Goal: Task Accomplishment & Management: Manage account settings

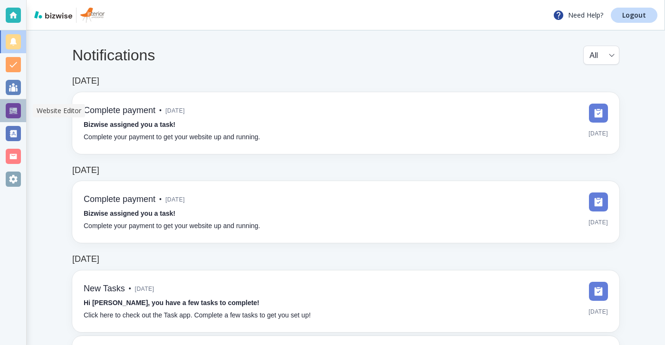
click at [1, 113] on div at bounding box center [13, 110] width 26 height 23
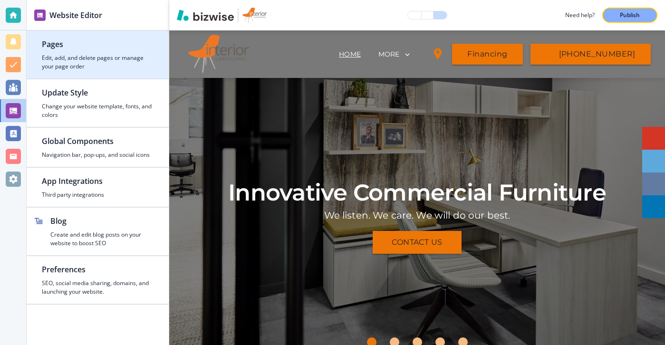
click at [84, 72] on div "button" at bounding box center [98, 75] width 142 height 8
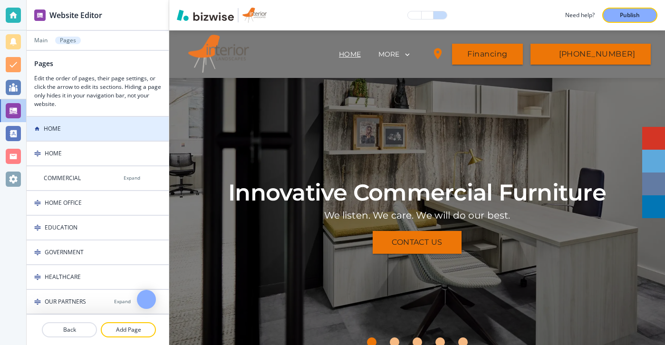
click at [76, 128] on div "HOME" at bounding box center [77, 129] width 100 height 9
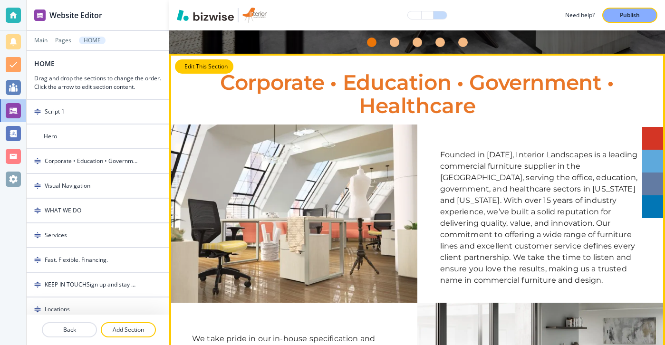
click at [196, 69] on button "Edit This Section" at bounding box center [204, 66] width 58 height 14
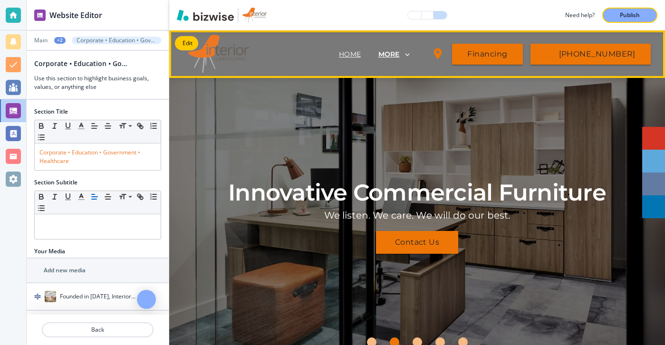
click at [400, 54] on p "MORE" at bounding box center [388, 54] width 21 height 7
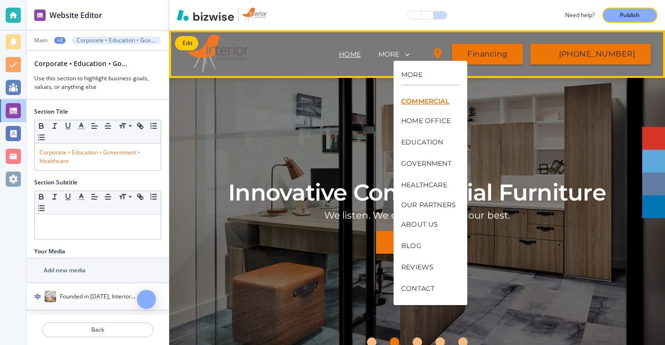
click at [430, 99] on p "COMMERCIAL" at bounding box center [428, 101] width 55 height 7
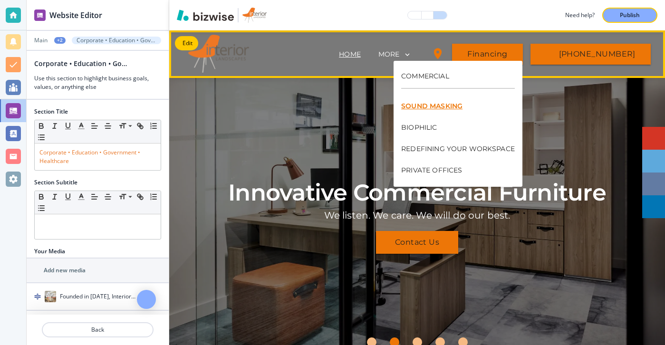
click at [422, 114] on p "SOUND MASKING" at bounding box center [458, 106] width 114 height 21
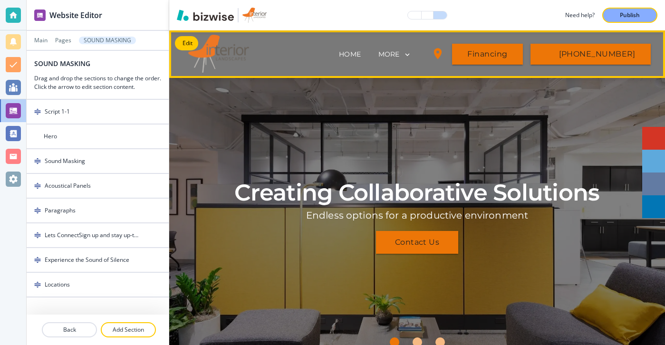
click at [22, 180] on div at bounding box center [13, 179] width 26 height 23
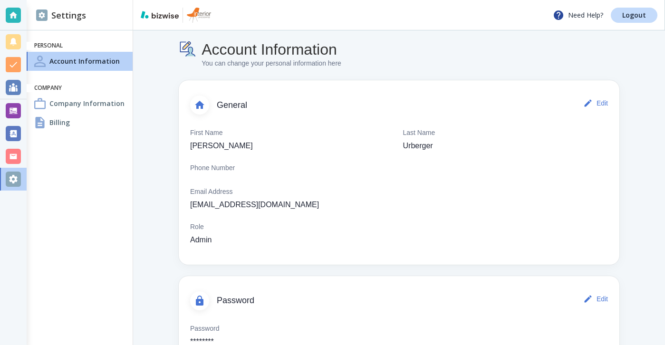
scroll to position [42, 0]
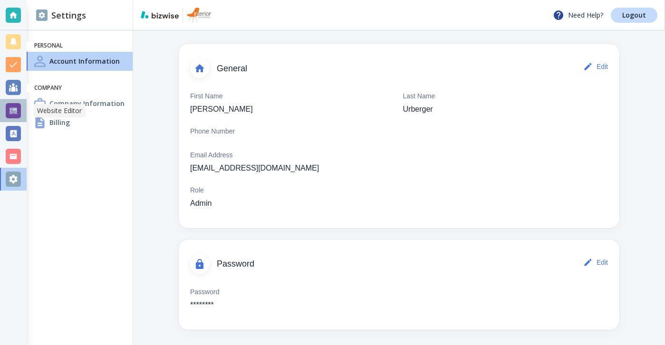
click at [19, 113] on div at bounding box center [13, 110] width 15 height 15
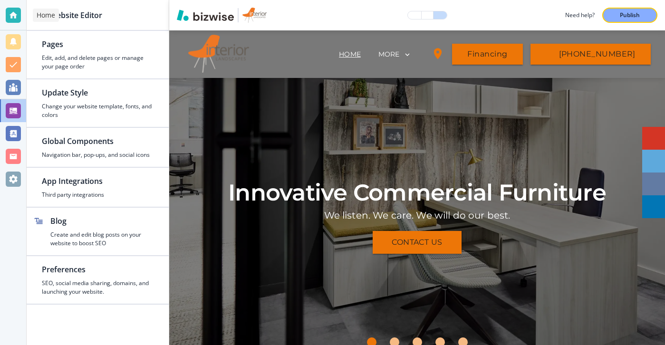
click at [12, 16] on div at bounding box center [13, 15] width 15 height 15
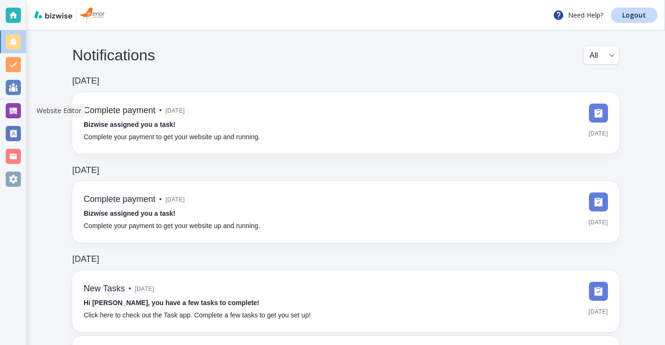
click at [14, 111] on div at bounding box center [13, 110] width 15 height 15
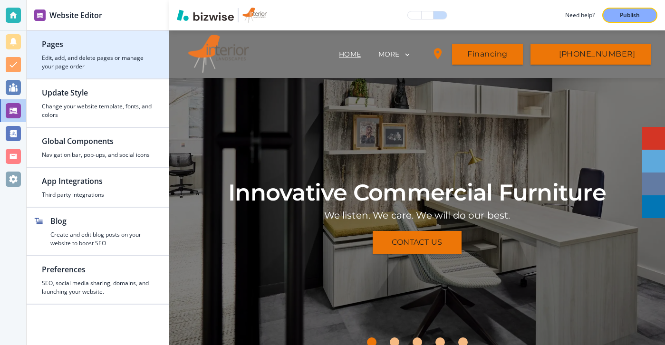
click at [144, 58] on h4 "Edit, add, and delete pages or manage your page order" at bounding box center [98, 62] width 112 height 17
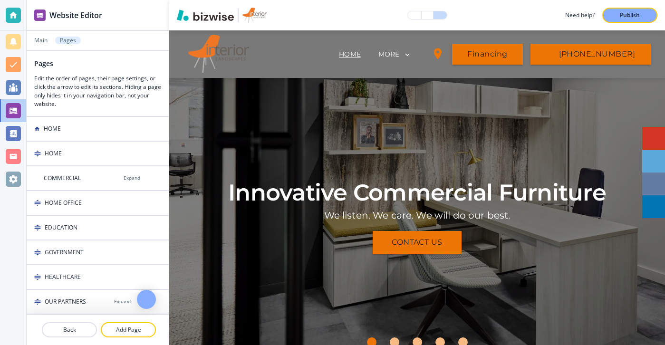
click at [43, 46] on div at bounding box center [98, 47] width 142 height 6
click at [43, 44] on div at bounding box center [98, 47] width 142 height 6
click at [43, 42] on p "Main" at bounding box center [40, 40] width 13 height 7
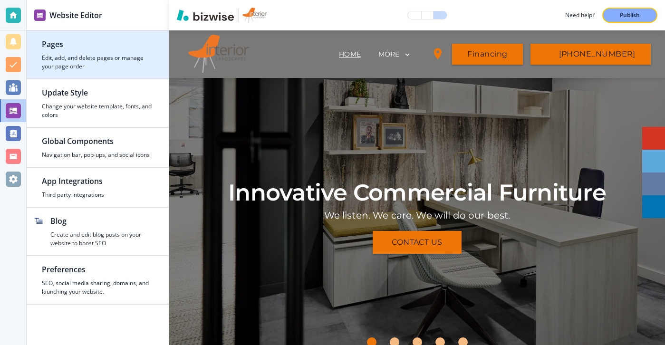
click at [63, 43] on h2 "Pages" at bounding box center [98, 44] width 112 height 11
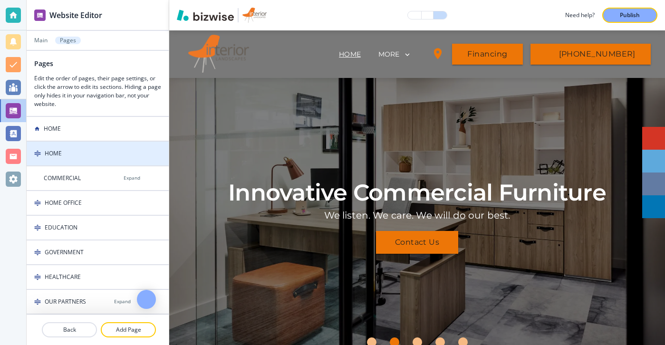
click at [108, 158] on div at bounding box center [98, 162] width 142 height 8
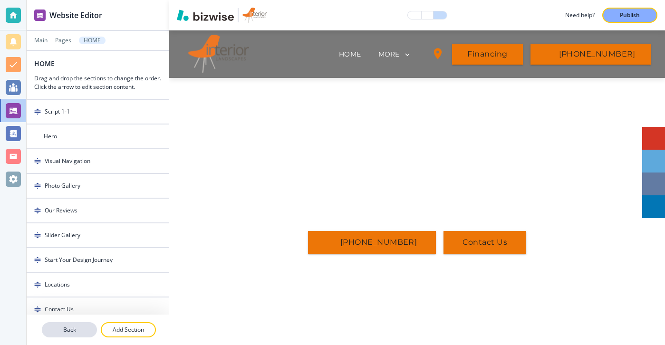
click at [86, 336] on button "Back" at bounding box center [69, 329] width 55 height 15
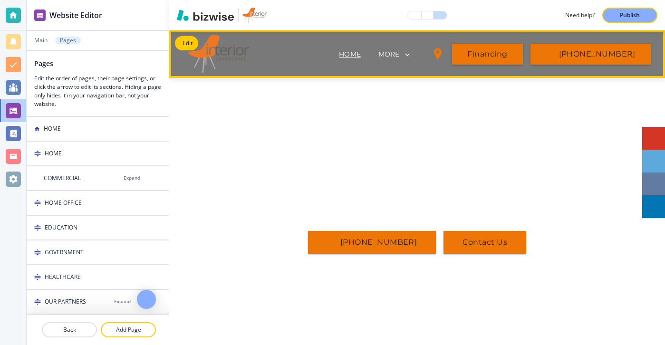
click at [357, 55] on p "HOME" at bounding box center [350, 54] width 22 height 10
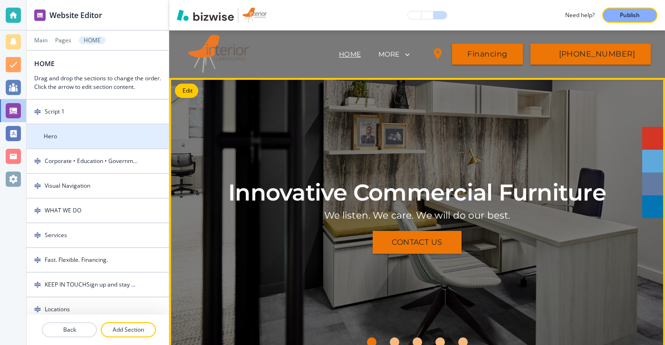
click at [116, 147] on div at bounding box center [98, 145] width 142 height 8
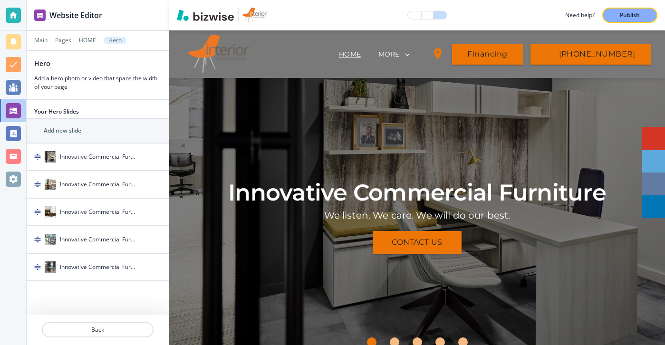
scroll to position [48, 0]
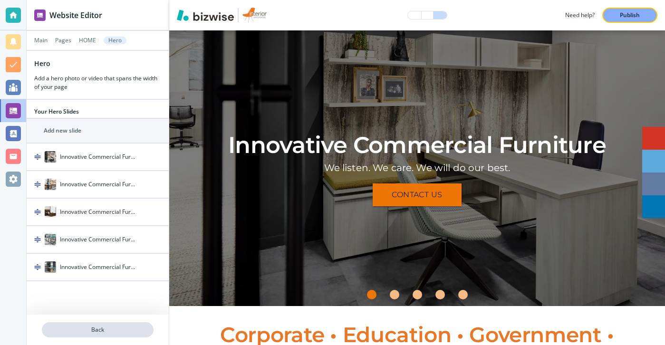
click at [95, 332] on p "Back" at bounding box center [98, 330] width 110 height 9
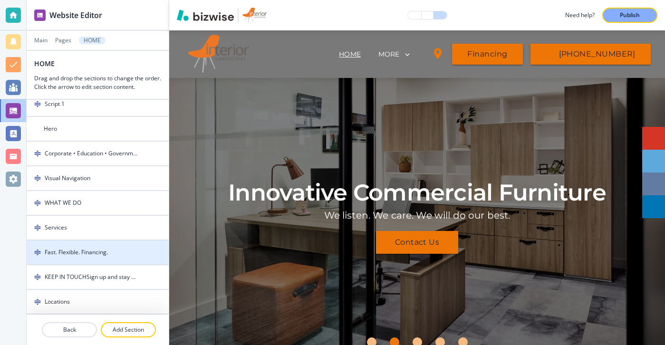
scroll to position [0, 0]
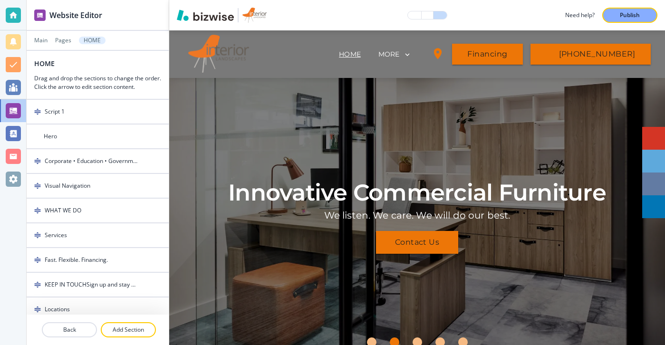
click at [63, 44] on div at bounding box center [98, 47] width 142 height 6
click at [62, 42] on p "Pages" at bounding box center [63, 40] width 16 height 7
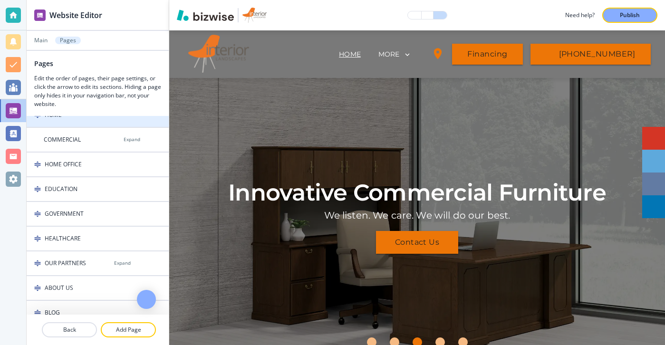
scroll to position [36, 0]
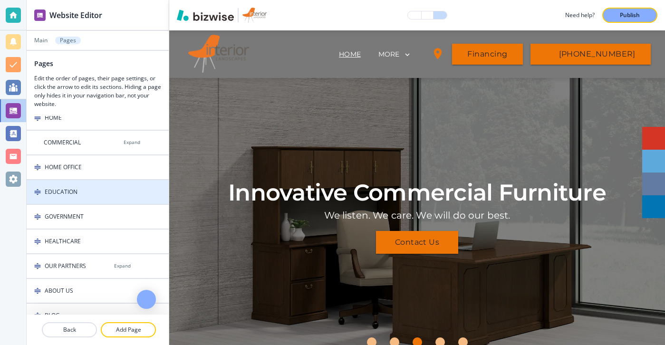
click at [94, 196] on div at bounding box center [98, 200] width 142 height 8
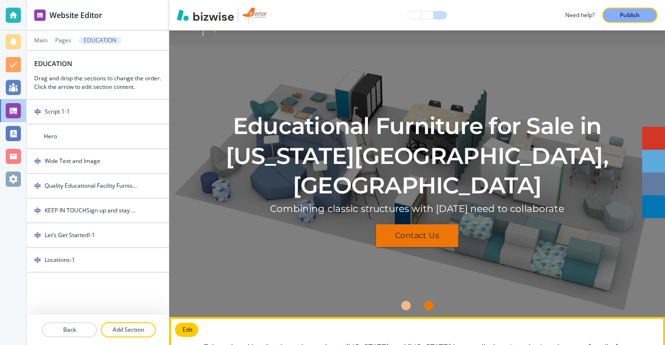
scroll to position [0, 0]
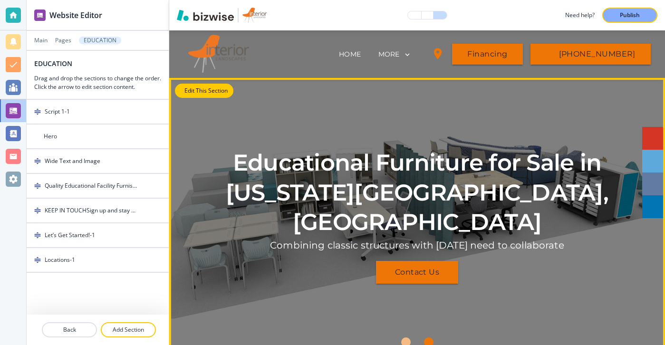
click at [189, 97] on button "Edit This Section" at bounding box center [204, 91] width 58 height 14
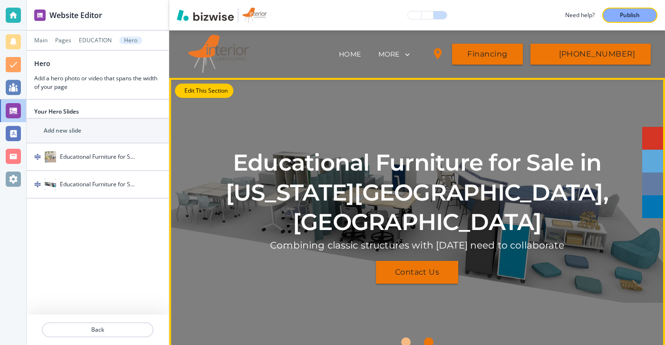
click at [187, 94] on button "Edit This Section" at bounding box center [204, 91] width 58 height 14
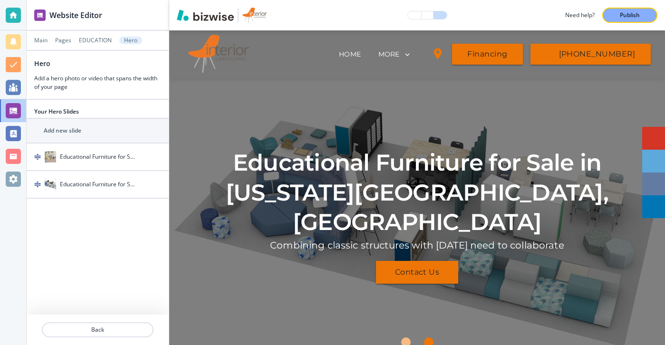
click at [110, 315] on div at bounding box center [98, 319] width 142 height 8
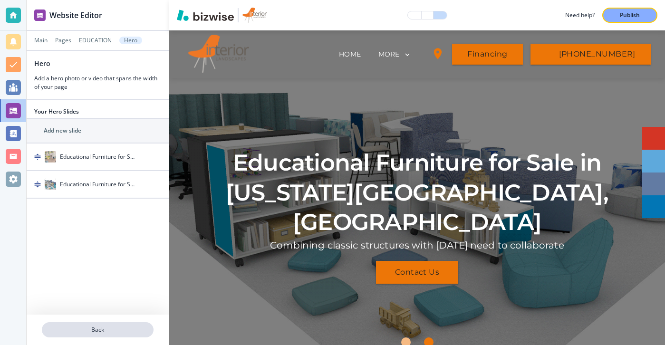
click at [110, 327] on p "Back" at bounding box center [98, 330] width 110 height 9
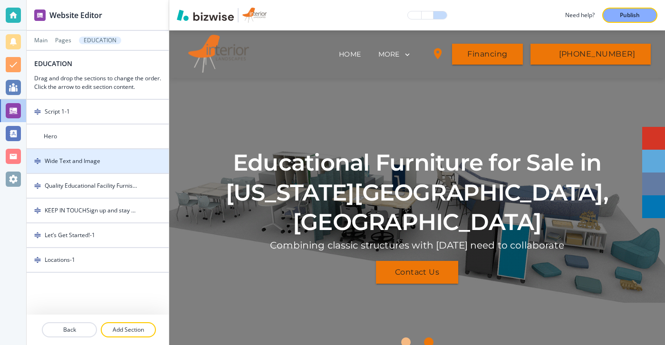
click at [118, 155] on div at bounding box center [98, 153] width 142 height 8
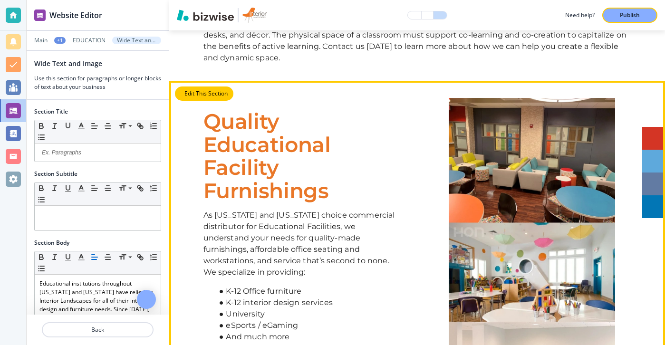
click at [192, 96] on button "Edit This Section" at bounding box center [204, 94] width 58 height 14
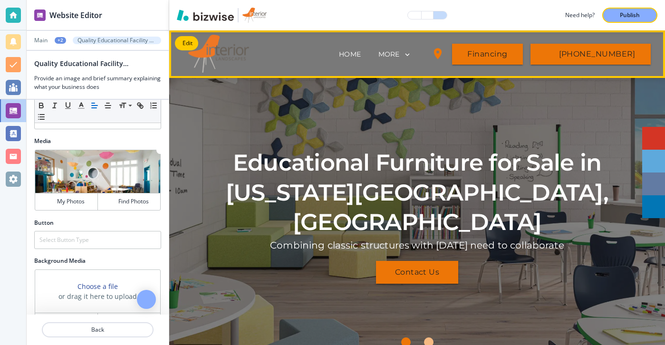
click at [412, 58] on div "MORE" at bounding box center [395, 54] width 34 height 9
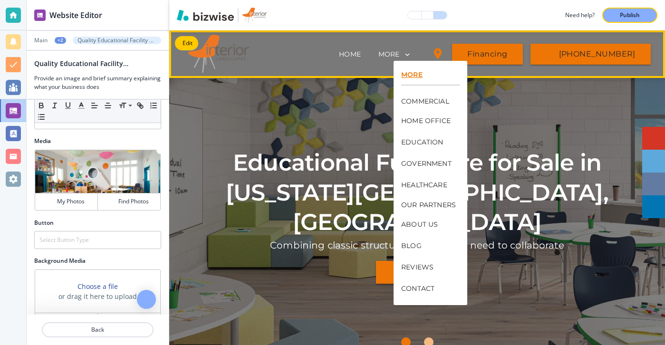
click at [419, 73] on p "MORE" at bounding box center [430, 74] width 58 height 7
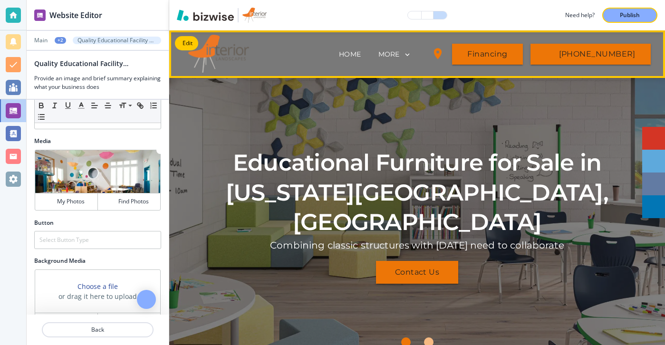
click at [370, 52] on div "HOME" at bounding box center [350, 54] width 41 height 10
click at [361, 52] on p "HOME" at bounding box center [350, 54] width 22 height 10
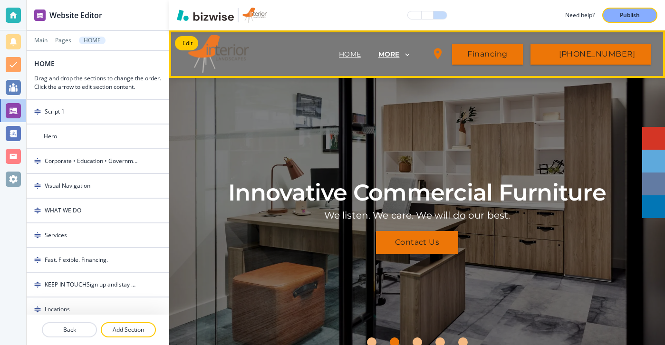
click at [399, 58] on p "MORE" at bounding box center [388, 54] width 21 height 7
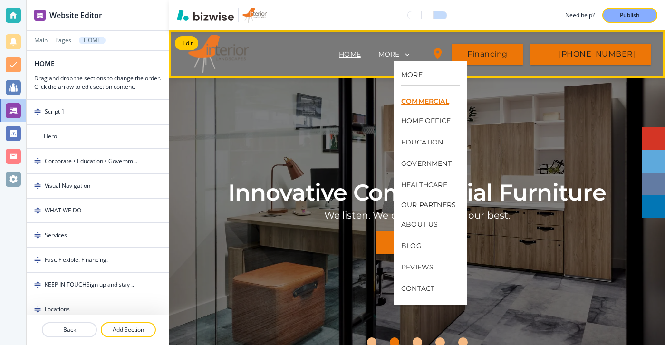
click at [415, 98] on p "COMMERCIAL" at bounding box center [428, 101] width 55 height 7
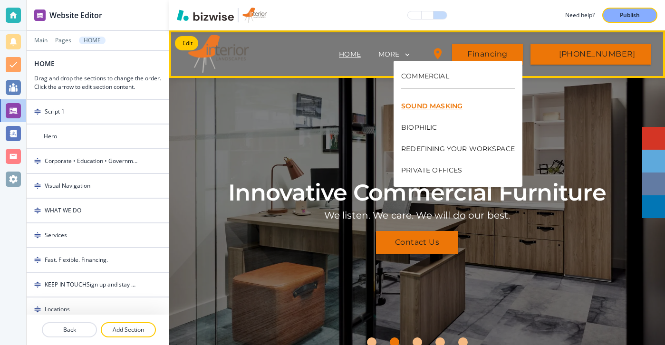
click at [416, 103] on p "SOUND MASKING" at bounding box center [458, 106] width 114 height 21
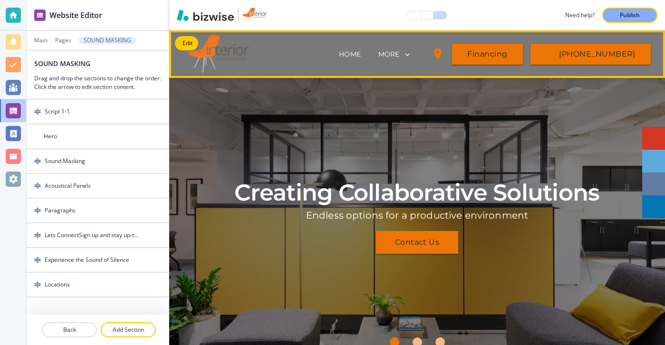
click at [409, 60] on div "MORE" at bounding box center [395, 55] width 35 height 18
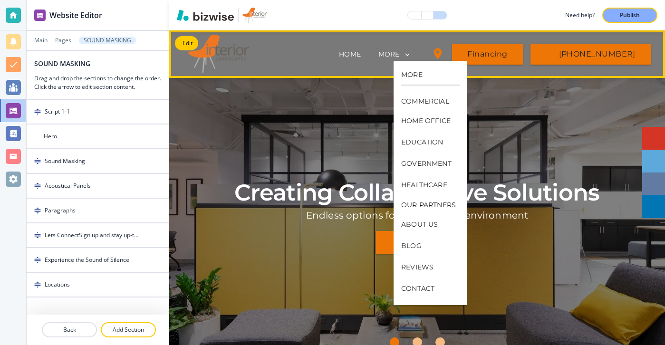
click at [410, 95] on div "COMMERCIAL" at bounding box center [430, 101] width 58 height 18
click at [370, 47] on span "HOME" at bounding box center [350, 54] width 41 height 38
click at [361, 54] on p "HOME" at bounding box center [350, 54] width 22 height 10
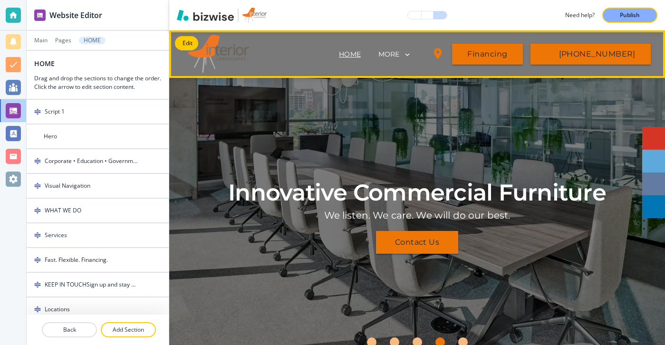
click at [361, 56] on p "HOME" at bounding box center [350, 54] width 22 height 10
click at [399, 52] on p "MORE" at bounding box center [388, 54] width 21 height 7
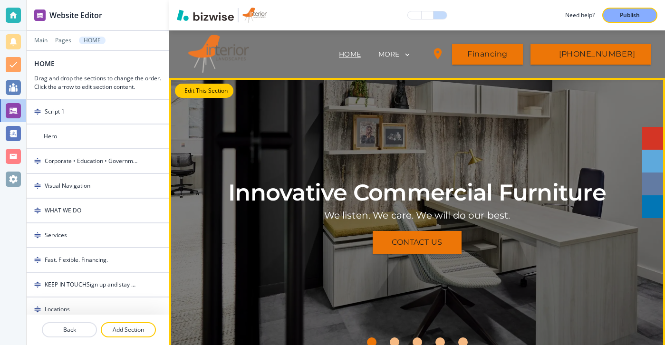
click at [195, 93] on button "Edit This Section" at bounding box center [204, 91] width 58 height 14
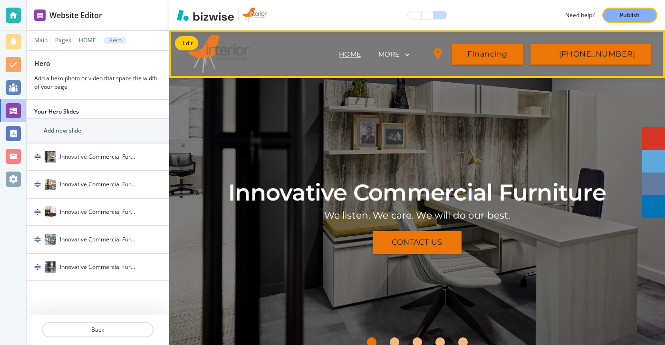
click at [370, 52] on div "HOME" at bounding box center [350, 54] width 41 height 10
click at [361, 54] on p "HOME" at bounding box center [350, 54] width 22 height 10
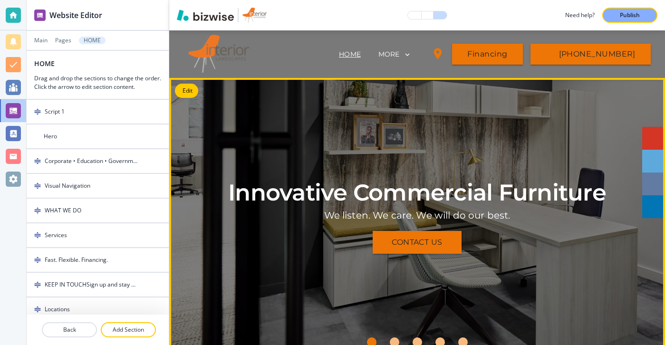
scroll to position [4, 0]
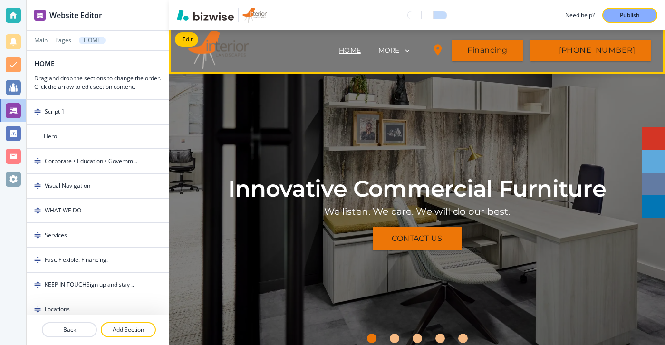
click at [406, 55] on div "MORE" at bounding box center [395, 51] width 35 height 18
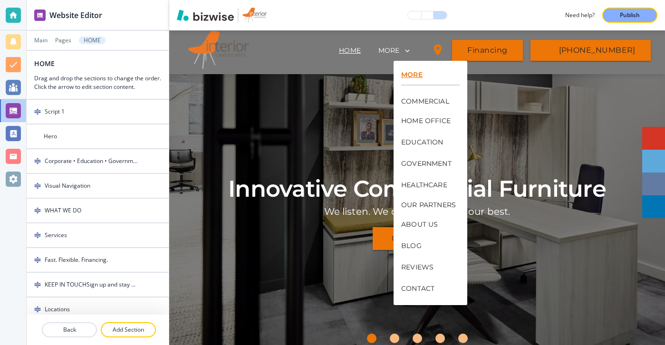
click at [407, 72] on p "MORE" at bounding box center [430, 74] width 58 height 7
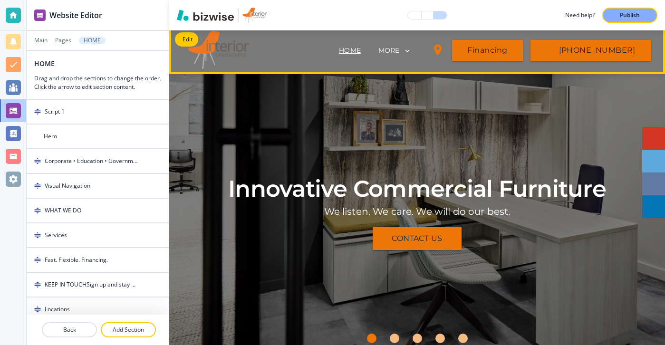
click at [408, 58] on div "MORE" at bounding box center [395, 51] width 35 height 18
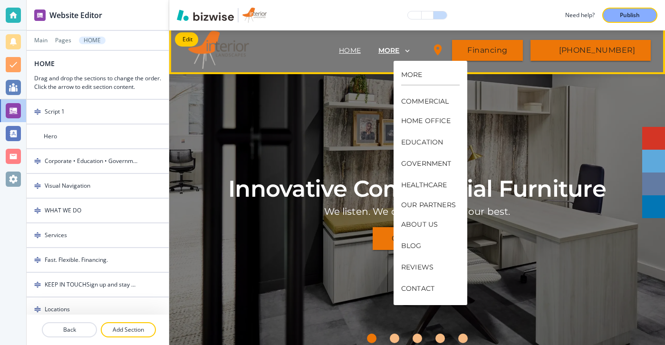
click at [400, 48] on p "MORE" at bounding box center [388, 50] width 21 height 7
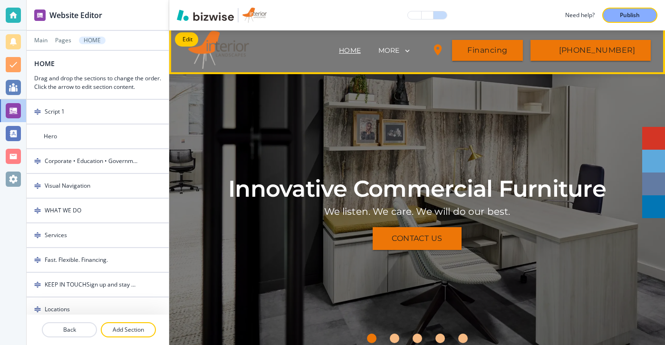
click at [409, 43] on div "MORE" at bounding box center [395, 51] width 35 height 18
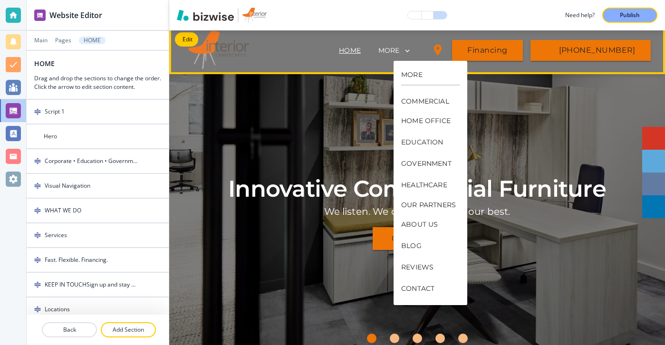
click at [409, 96] on div "COMMERCIAL" at bounding box center [430, 101] width 58 height 18
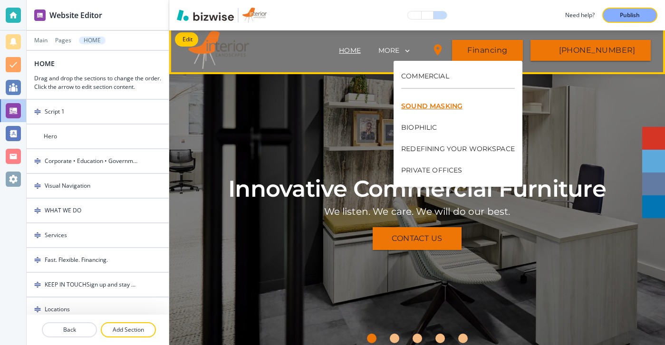
click at [413, 100] on p "SOUND MASKING" at bounding box center [458, 106] width 114 height 21
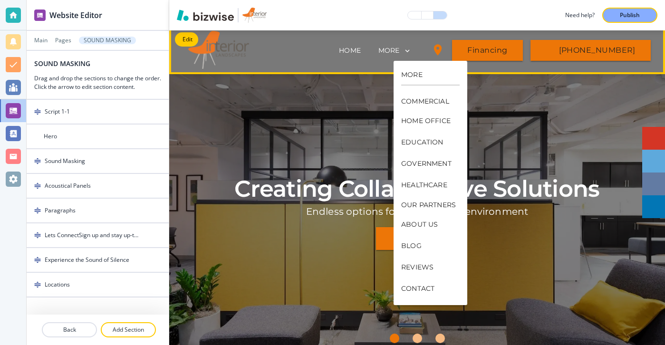
scroll to position [0, 0]
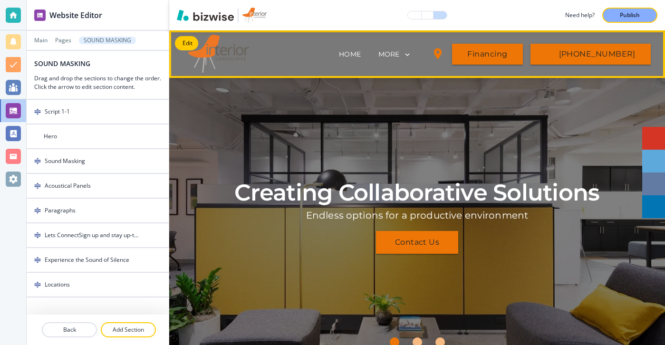
click at [413, 59] on div "MORE" at bounding box center [395, 55] width 35 height 18
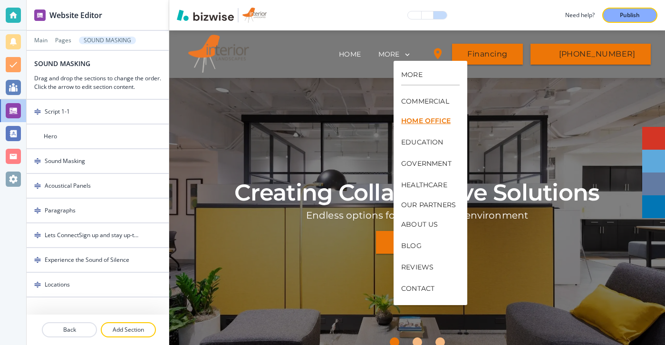
click at [413, 114] on p "HOME OFFICE" at bounding box center [430, 120] width 58 height 21
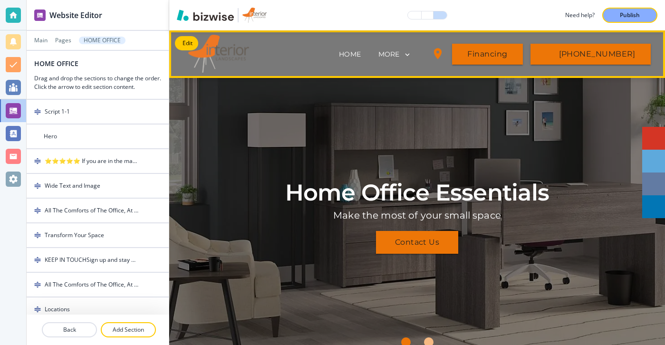
click at [412, 58] on div "MORE" at bounding box center [395, 54] width 34 height 9
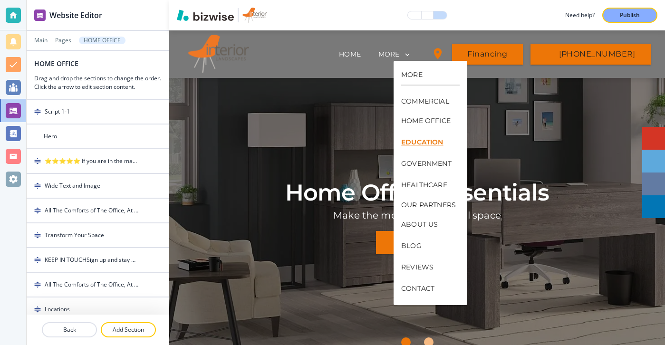
click at [405, 133] on p "EDUCATION" at bounding box center [430, 142] width 58 height 21
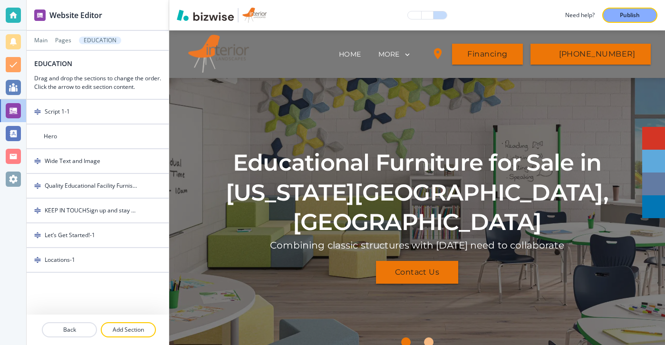
click at [385, 113] on div "Educational Furniture for Sale in [US_STATE][GEOGRAPHIC_DATA], [GEOGRAPHIC_DATA…" at bounding box center [418, 216] width 428 height 242
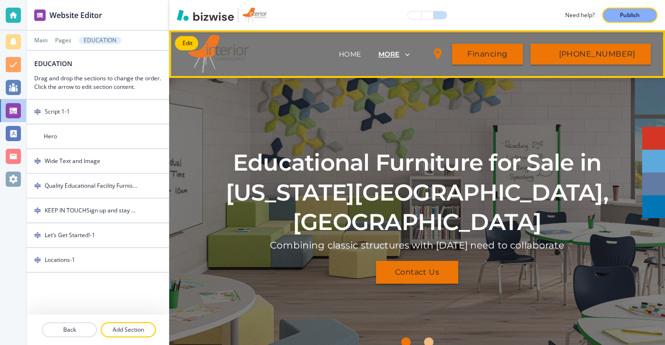
click at [400, 53] on p "MORE" at bounding box center [388, 54] width 21 height 7
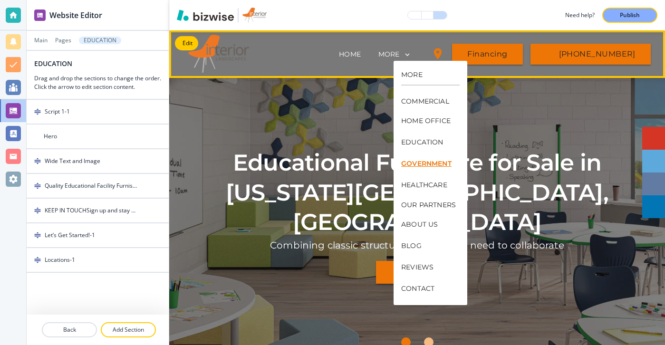
click at [412, 157] on p "GOVERNMENT" at bounding box center [430, 163] width 58 height 21
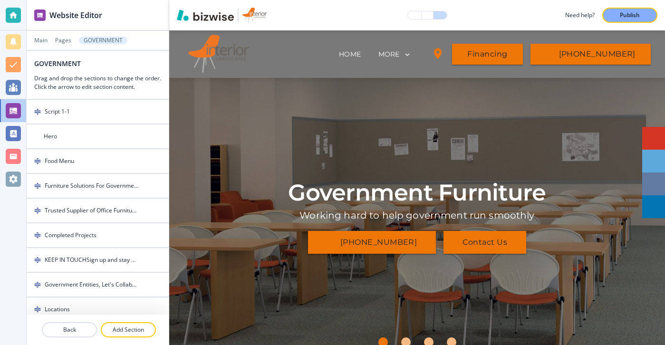
click at [377, 121] on div "Government Furniture Working hard to help government run smoothly [PHONE_NUMBER…" at bounding box center [418, 216] width 428 height 242
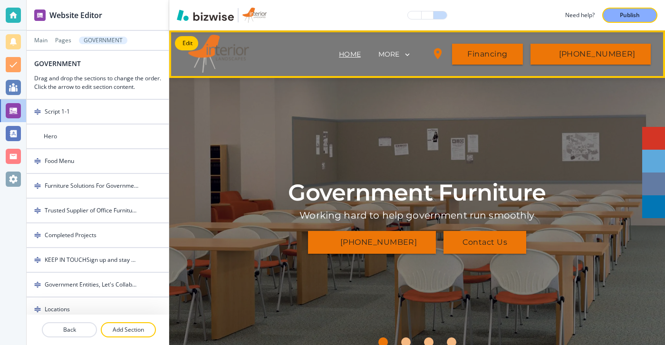
click at [361, 55] on p "HOME" at bounding box center [350, 54] width 22 height 10
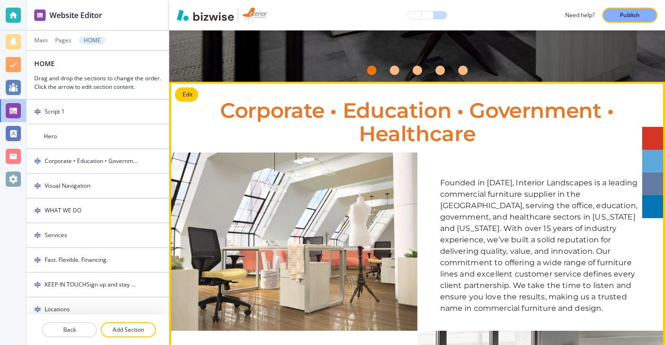
scroll to position [214, 0]
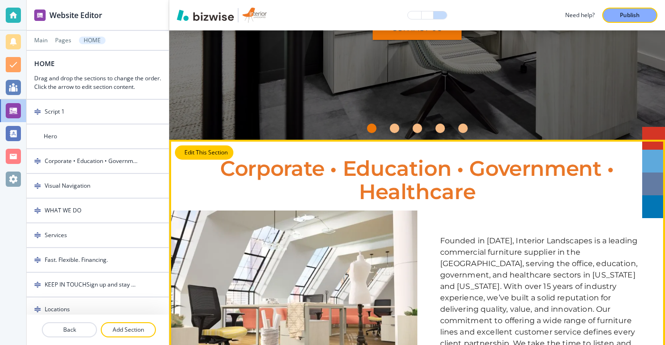
click at [191, 151] on button "Edit This Section" at bounding box center [204, 152] width 58 height 14
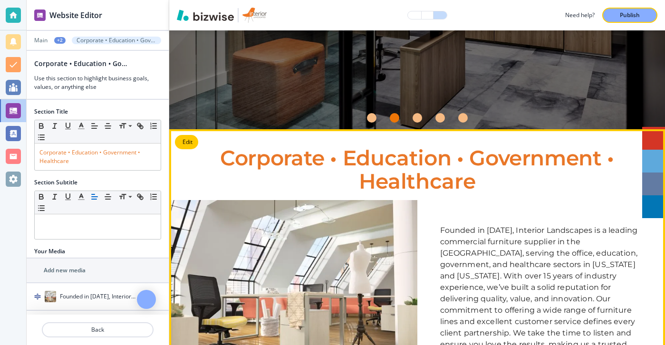
scroll to position [289, 0]
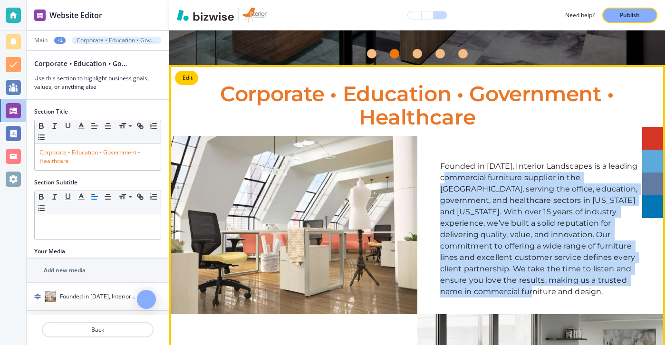
drag, startPoint x: 565, startPoint y: 292, endPoint x: 456, endPoint y: 171, distance: 164.0
click at [457, 172] on p "Founded in [DATE], Interior Landscapes is a leading commercial furniture suppli…" at bounding box center [541, 229] width 203 height 137
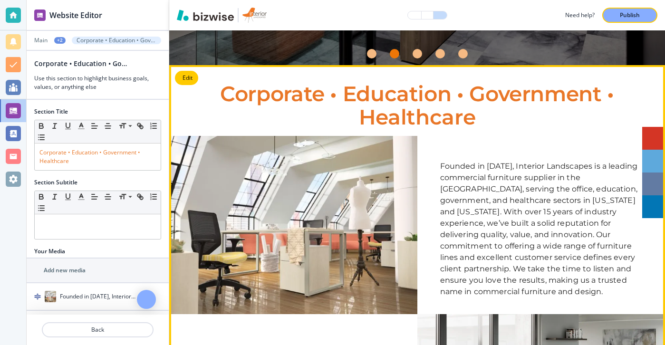
click at [428, 156] on div "Founded in [DATE], Interior Landscapes is a leading commercial furniture suppli…" at bounding box center [541, 225] width 248 height 178
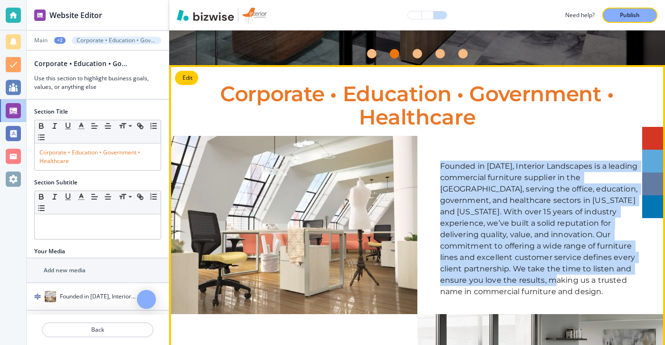
drag, startPoint x: 428, startPoint y: 156, endPoint x: 493, endPoint y: 276, distance: 136.6
click at [493, 276] on div "Founded in [DATE], Interior Landscapes is a leading commercial furniture suppli…" at bounding box center [541, 225] width 248 height 178
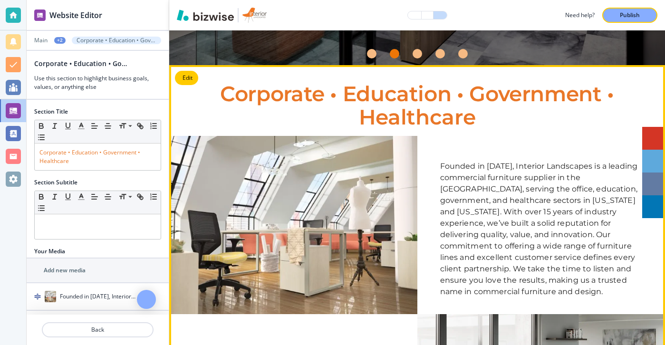
click at [491, 287] on p "Founded in [DATE], Interior Landscapes is a leading commercial furniture suppli…" at bounding box center [541, 229] width 203 height 137
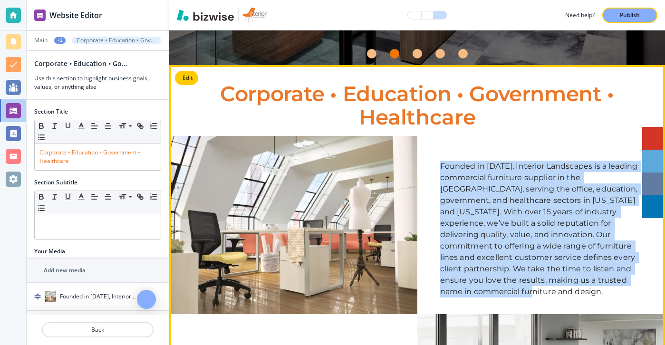
drag, startPoint x: 491, startPoint y: 296, endPoint x: 434, endPoint y: 159, distance: 148.4
click at [434, 159] on div "Founded in [DATE], Interior Landscapes is a leading commercial furniture suppli…" at bounding box center [541, 225] width 248 height 178
click at [433, 153] on div "Founded in [DATE], Interior Landscapes is a leading commercial furniture suppli…" at bounding box center [541, 225] width 248 height 178
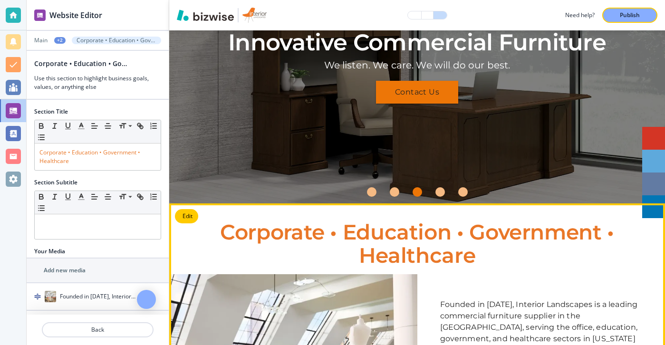
scroll to position [0, 0]
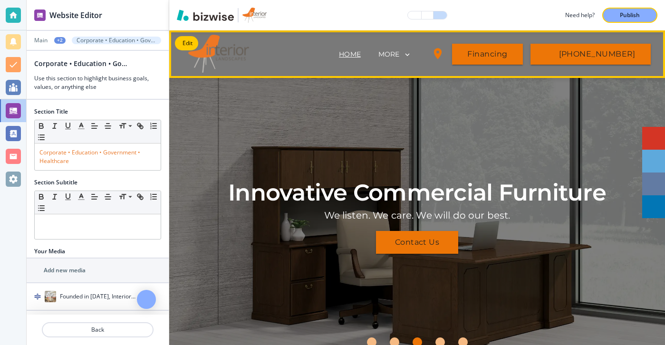
click at [410, 55] on icon at bounding box center [408, 54] width 4 height 3
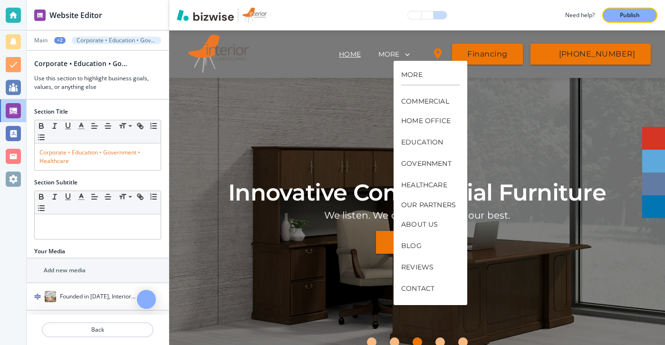
click at [424, 78] on div "MORE" at bounding box center [430, 75] width 58 height 21
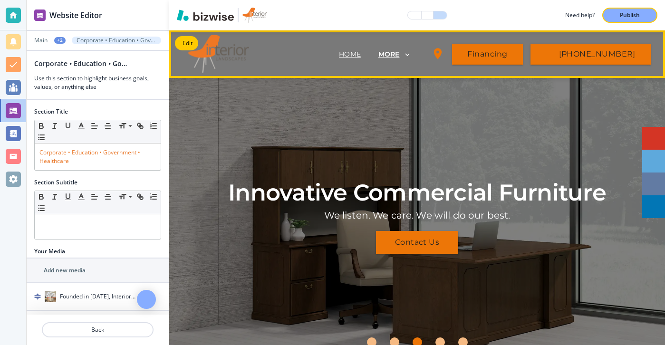
click at [400, 51] on p "MORE" at bounding box center [388, 54] width 21 height 7
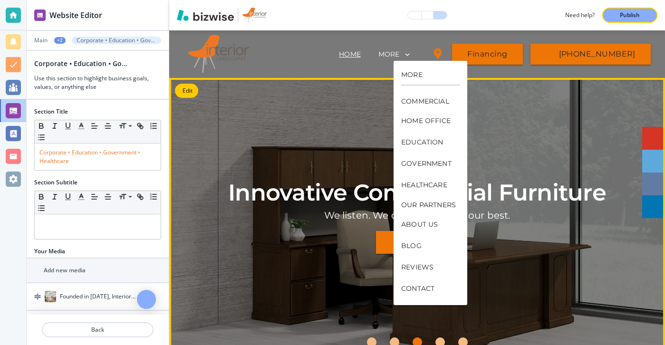
click at [349, 143] on div "Innovative Commercial Furniture We listen. We care. We will do our best. Contac…" at bounding box center [418, 216] width 428 height 242
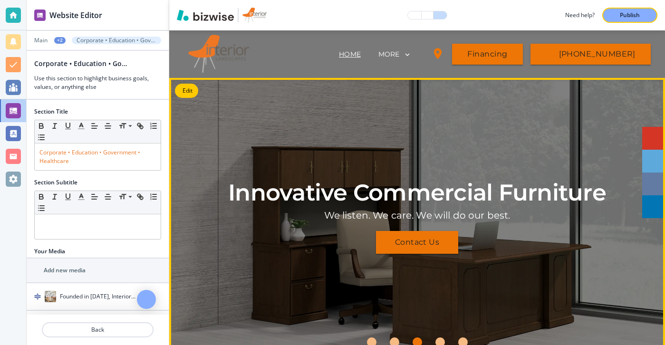
click at [283, 159] on div "Innovative Commercial Furniture We listen. We care. We will do our best. Contac…" at bounding box center [418, 216] width 428 height 242
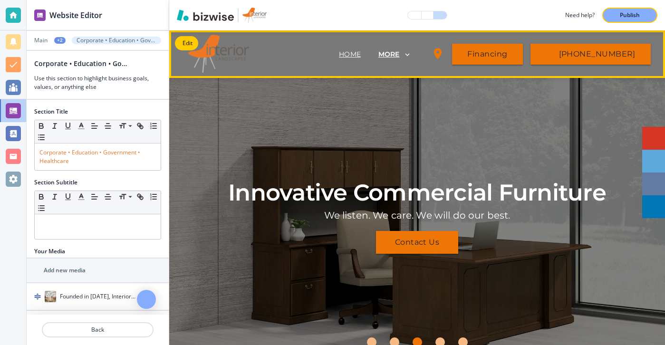
click at [400, 55] on p "MORE" at bounding box center [388, 54] width 21 height 7
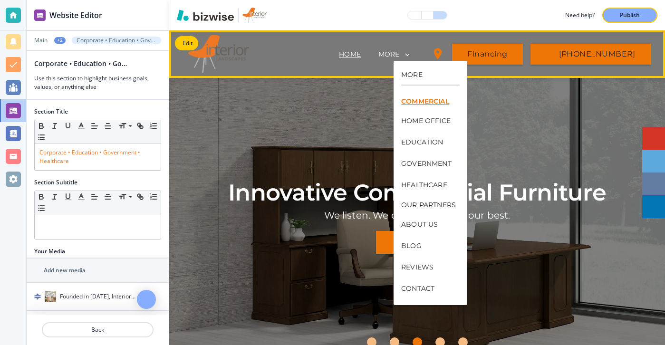
click at [410, 98] on p "COMMERCIAL" at bounding box center [428, 101] width 55 height 7
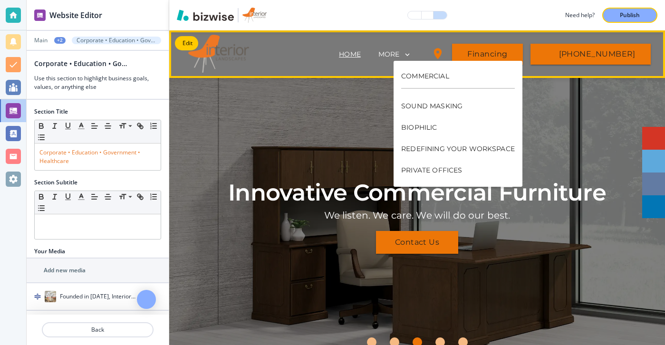
click at [417, 75] on p "COMMERCIAL" at bounding box center [458, 76] width 114 height 10
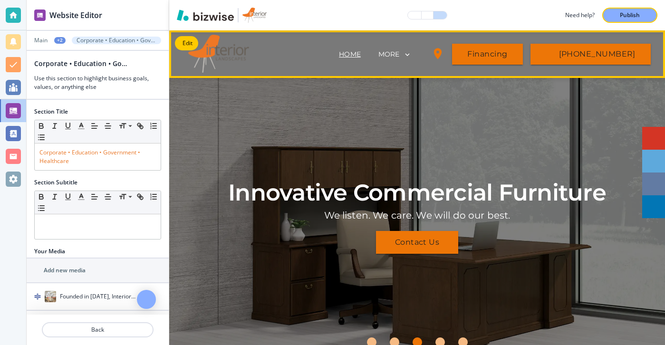
click at [347, 56] on div "HOME" at bounding box center [350, 54] width 41 height 10
click at [361, 56] on p "HOME" at bounding box center [350, 54] width 22 height 10
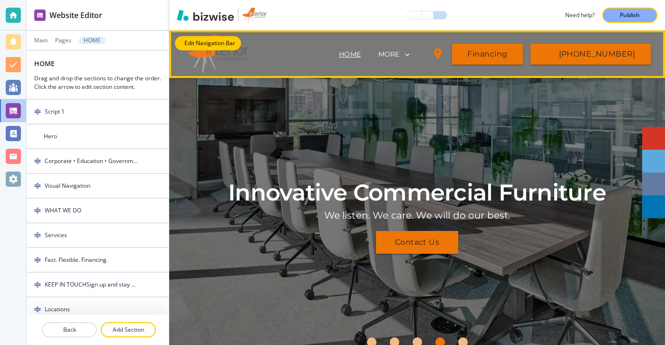
click at [189, 48] on button "Edit Navigation Bar" at bounding box center [208, 43] width 66 height 14
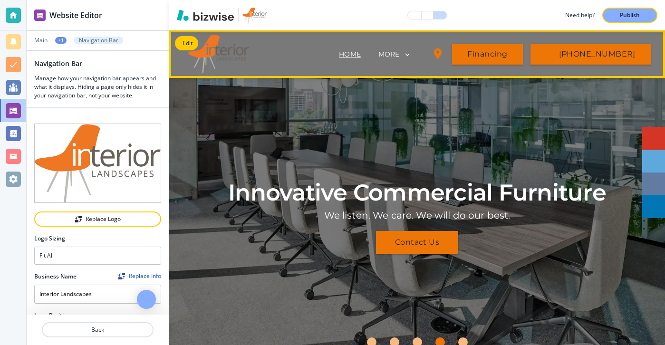
click at [206, 75] on header "HOME COMMERCIAL SOUND MASKING BIOPHILIC REDEFINING YOUR WORKSPACE PRIVATE OFFIC…" at bounding box center [417, 54] width 496 height 48
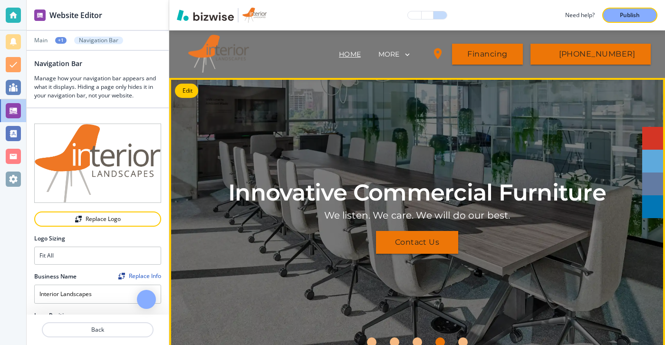
click at [196, 79] on div at bounding box center [417, 216] width 496 height 276
click at [192, 82] on div at bounding box center [417, 216] width 496 height 276
click at [192, 84] on button "Edit" at bounding box center [186, 91] width 23 height 14
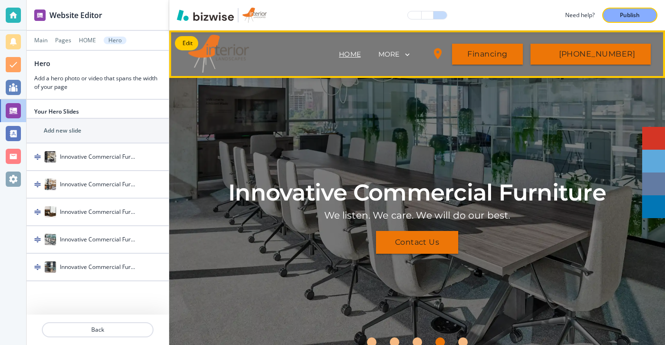
click at [369, 61] on span "HOME" at bounding box center [350, 54] width 41 height 38
click at [361, 57] on p "HOME" at bounding box center [350, 54] width 22 height 10
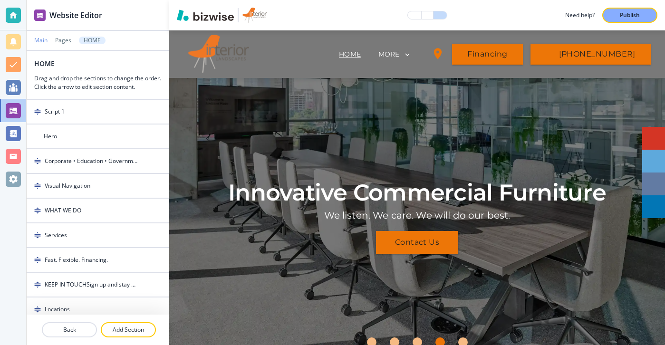
click at [47, 42] on p "Main" at bounding box center [40, 40] width 13 height 7
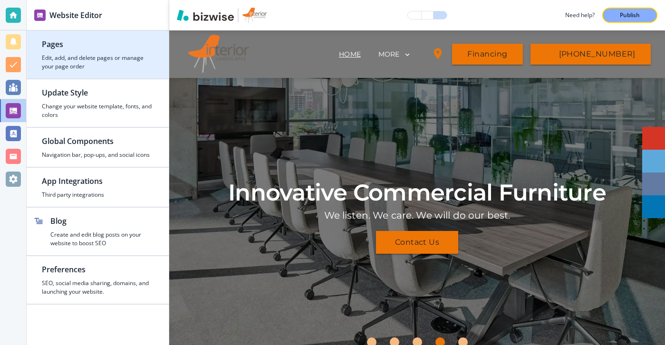
click at [134, 72] on div "button" at bounding box center [98, 75] width 142 height 8
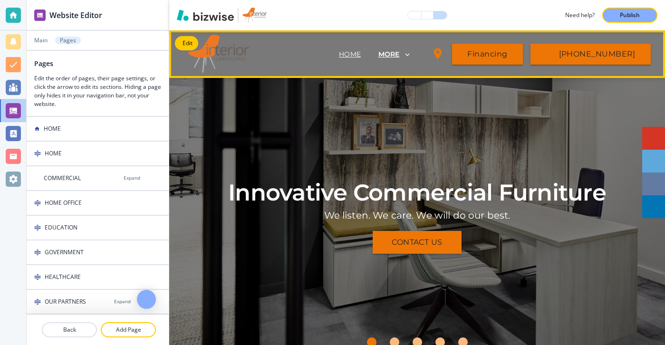
click at [400, 55] on p "MORE" at bounding box center [388, 54] width 21 height 7
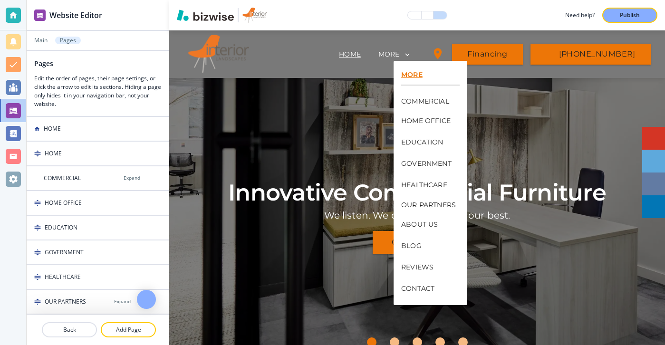
click at [416, 74] on p "MORE" at bounding box center [430, 74] width 58 height 7
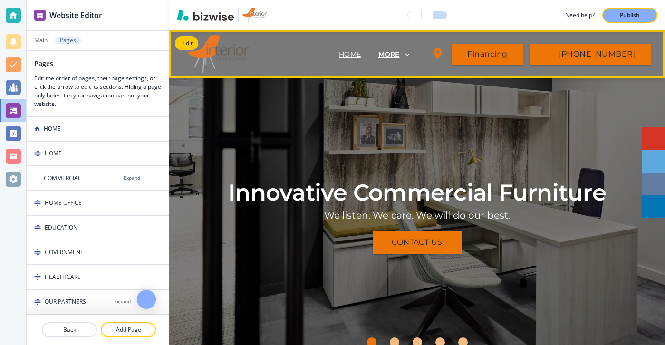
click at [400, 58] on p "MORE" at bounding box center [388, 54] width 21 height 7
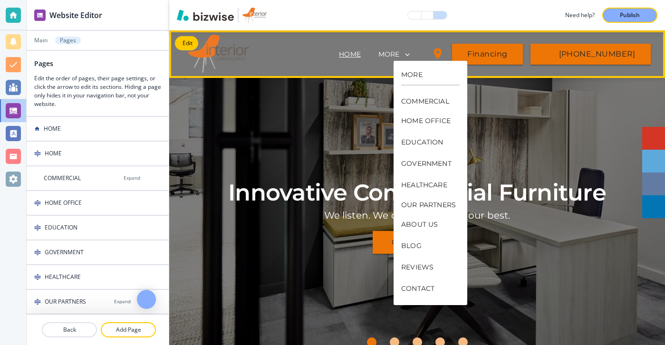
click at [414, 107] on div "COMMERCIAL" at bounding box center [430, 101] width 58 height 18
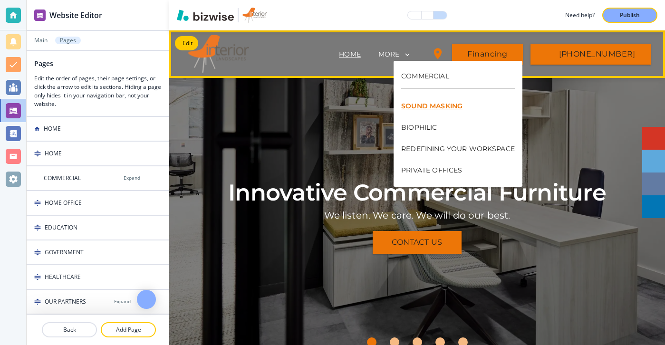
click at [417, 100] on p "SOUND MASKING" at bounding box center [458, 106] width 114 height 21
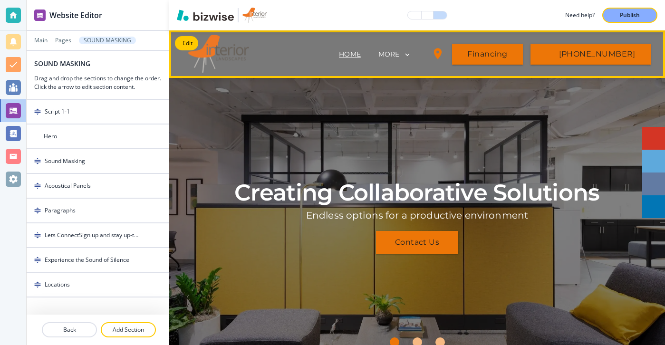
click at [361, 52] on p "HOME" at bounding box center [350, 54] width 22 height 10
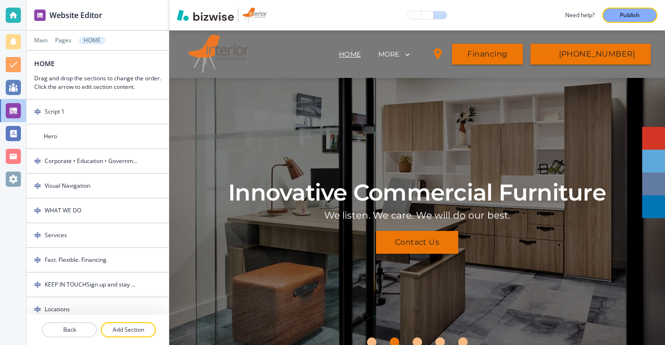
click at [40, 45] on div at bounding box center [98, 47] width 142 height 6
click at [40, 44] on div at bounding box center [98, 47] width 142 height 6
click at [40, 42] on p "Main" at bounding box center [40, 40] width 13 height 7
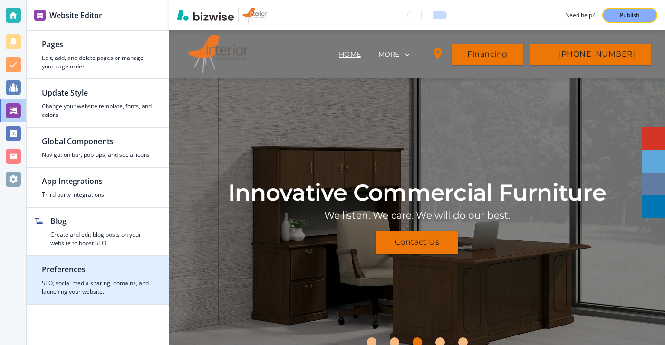
click at [109, 288] on h4 "SEO, social media sharing, domains, and launching your website." at bounding box center [98, 287] width 112 height 17
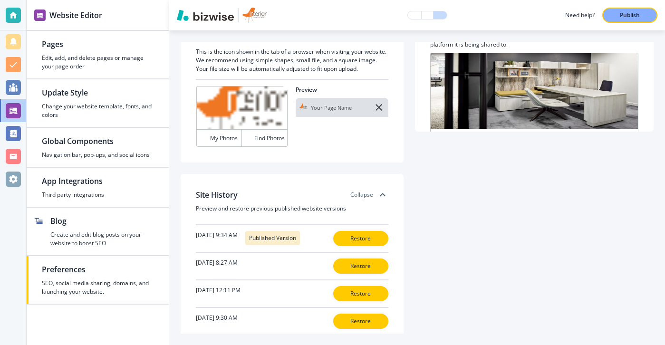
scroll to position [270, 0]
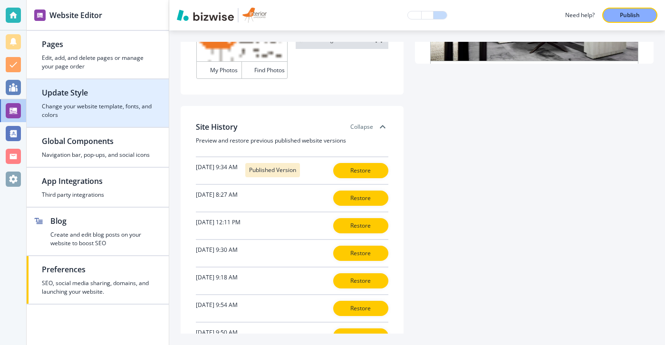
click at [27, 106] on div "button" at bounding box center [31, 103] width 8 height 32
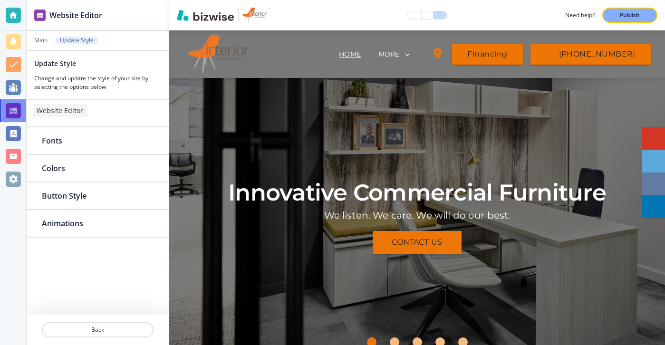
click at [23, 107] on div at bounding box center [13, 110] width 26 height 23
click at [45, 42] on p "Main" at bounding box center [40, 40] width 13 height 7
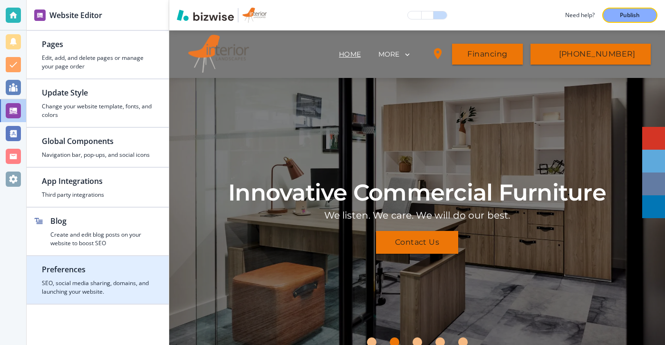
click at [95, 270] on h2 "Preferences" at bounding box center [98, 269] width 112 height 11
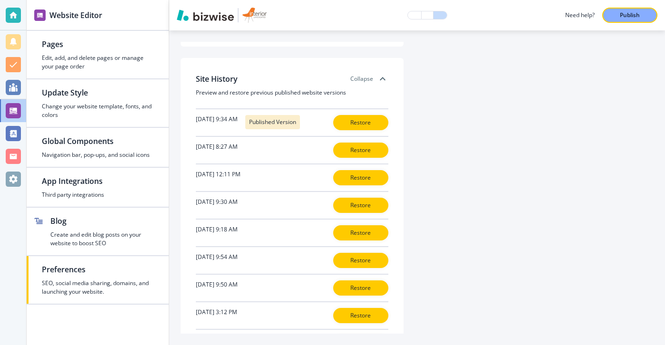
scroll to position [315, 0]
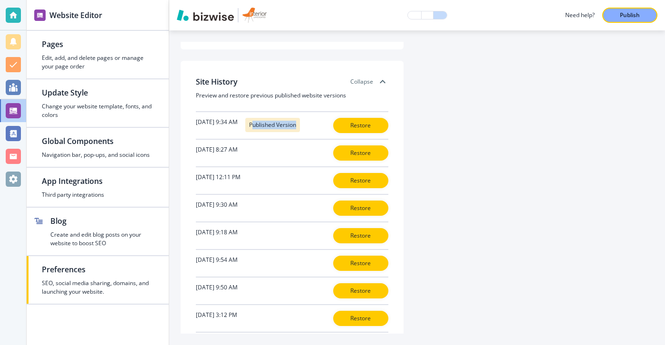
drag, startPoint x: 277, startPoint y: 128, endPoint x: 320, endPoint y: 128, distance: 42.8
click at [300, 130] on div "Published Version" at bounding box center [272, 125] width 55 height 14
click at [296, 128] on h4 "Published Version" at bounding box center [272, 125] width 47 height 9
drag, startPoint x: 320, startPoint y: 128, endPoint x: 281, endPoint y: 128, distance: 38.5
click at [281, 128] on h4 "Published Version" at bounding box center [272, 125] width 47 height 9
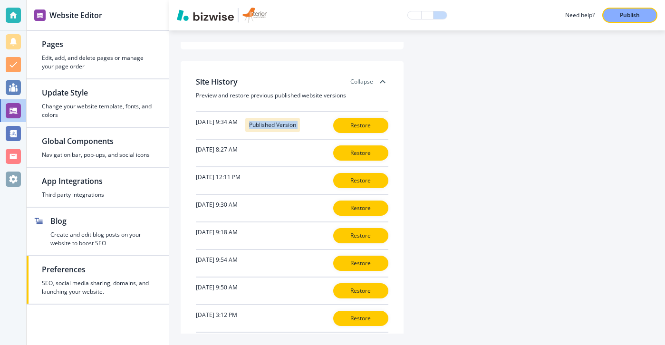
click at [272, 128] on div "Published Version" at bounding box center [272, 125] width 55 height 14
drag, startPoint x: 272, startPoint y: 128, endPoint x: 308, endPoint y: 133, distance: 35.4
click at [300, 133] on div "[DATE] 9:34 AM Published Version" at bounding box center [248, 125] width 104 height 15
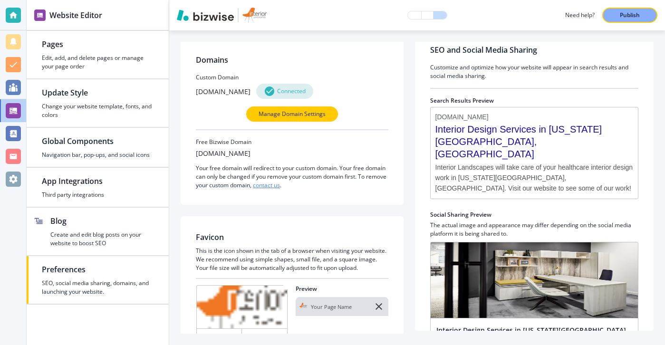
scroll to position [0, 0]
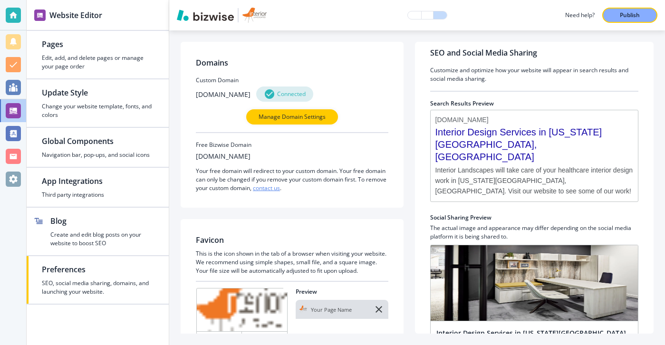
click at [504, 79] on h3 "Customize and optimize how your website will appear in search results and socia…" at bounding box center [534, 74] width 208 height 17
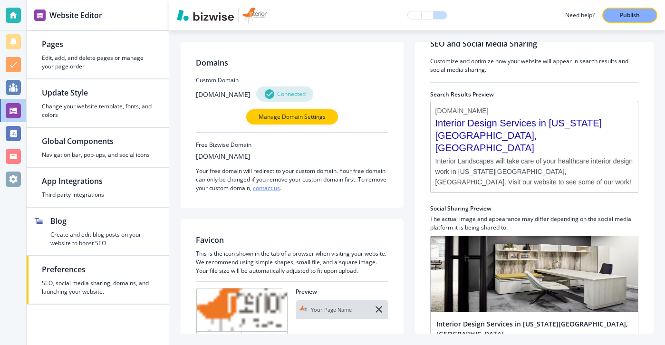
scroll to position [22, 0]
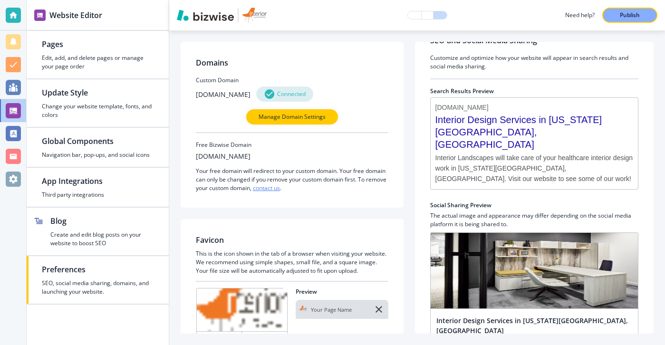
click at [503, 79] on div at bounding box center [534, 83] width 208 height 8
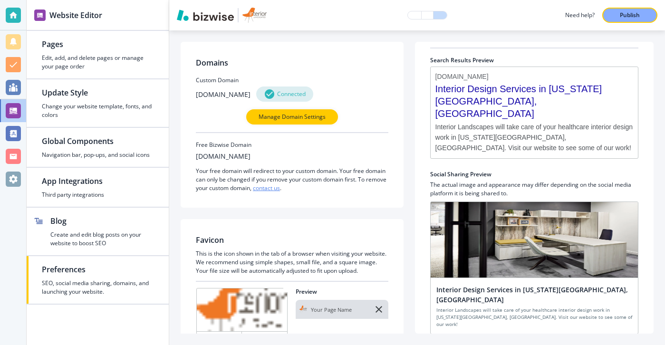
scroll to position [0, 0]
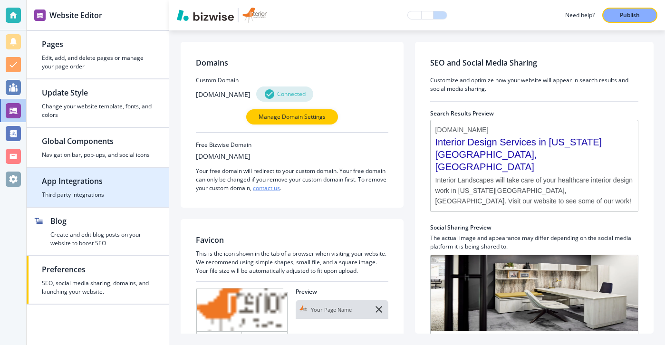
click at [139, 179] on h2 "App Integrations" at bounding box center [98, 180] width 112 height 11
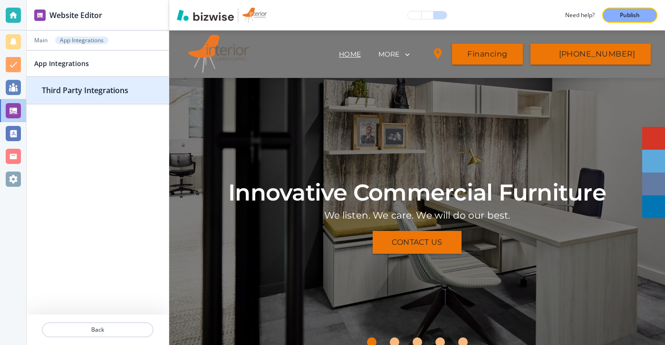
click at [127, 98] on div "button" at bounding box center [98, 100] width 142 height 8
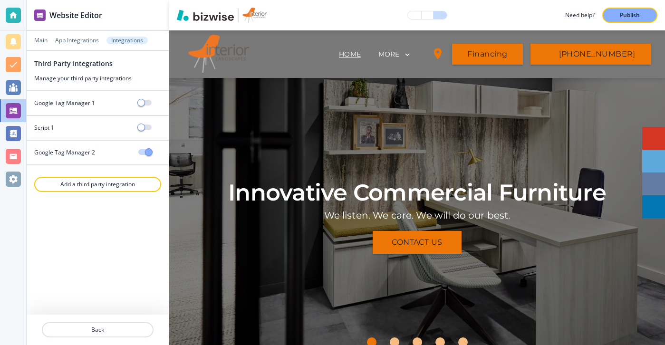
click at [71, 321] on div at bounding box center [98, 319] width 142 height 8
click at [71, 327] on p "Back" at bounding box center [98, 330] width 110 height 9
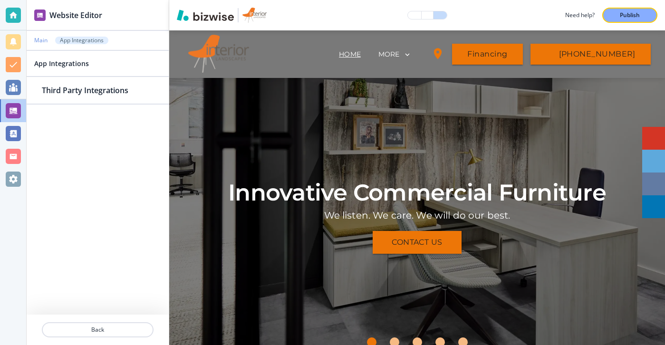
click at [42, 41] on p "Main" at bounding box center [40, 40] width 13 height 7
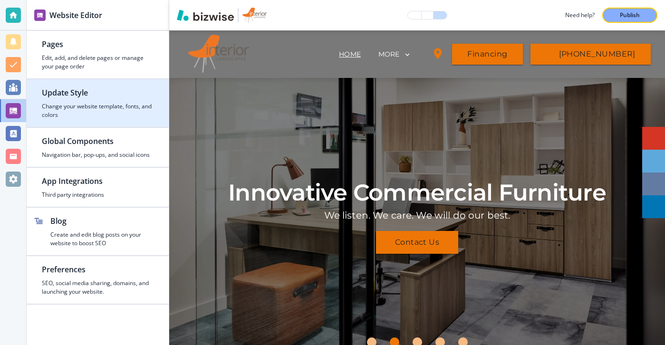
click at [93, 123] on div "button" at bounding box center [98, 123] width 142 height 8
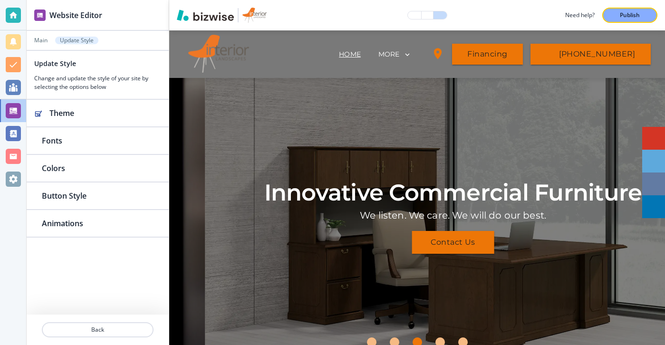
click at [48, 39] on div "Main Update Style" at bounding box center [97, 41] width 127 height 8
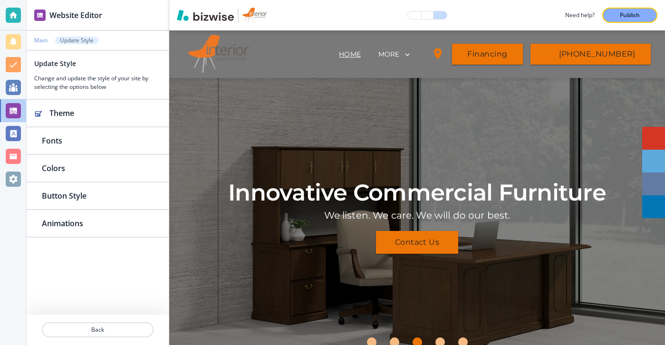
click at [47, 39] on p "Main" at bounding box center [40, 40] width 13 height 7
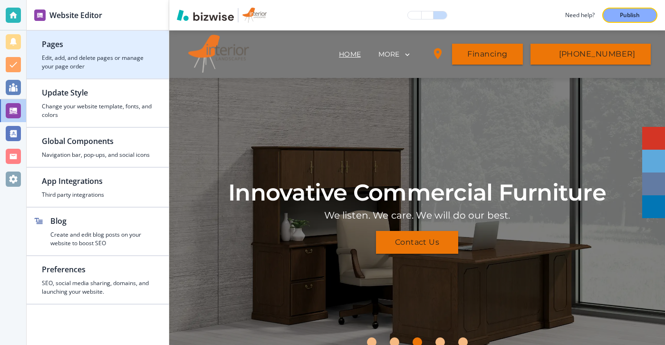
click at [60, 51] on div "button" at bounding box center [98, 52] width 112 height 4
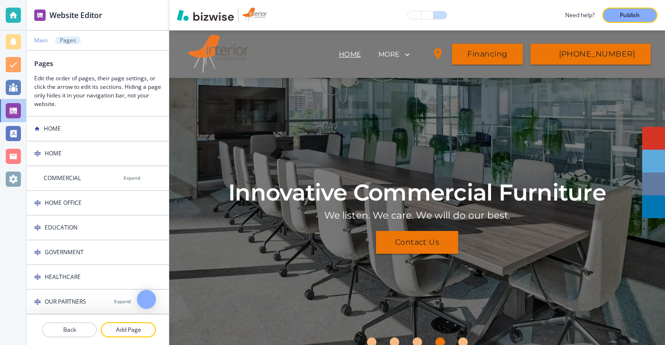
click at [42, 43] on p "Main" at bounding box center [40, 40] width 13 height 7
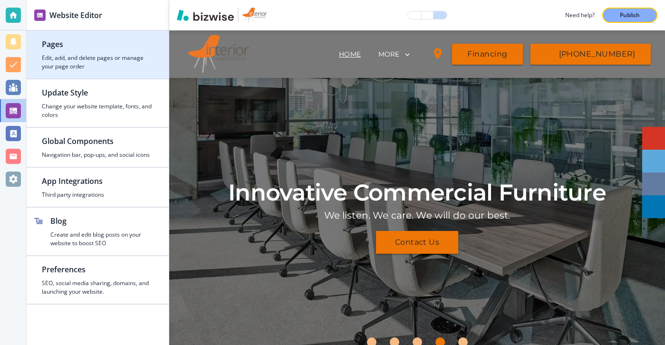
click at [66, 55] on h4 "Edit, add, and delete pages or manage your page order" at bounding box center [98, 62] width 112 height 17
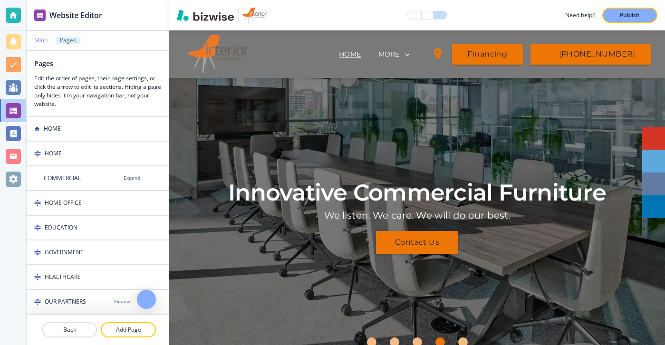
click at [41, 43] on p "Main" at bounding box center [40, 40] width 13 height 7
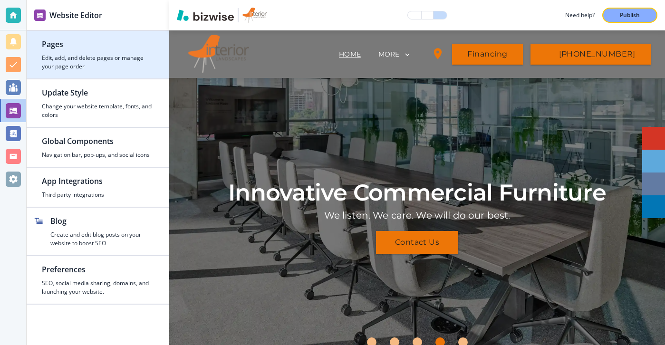
click at [117, 77] on div "button" at bounding box center [98, 75] width 142 height 8
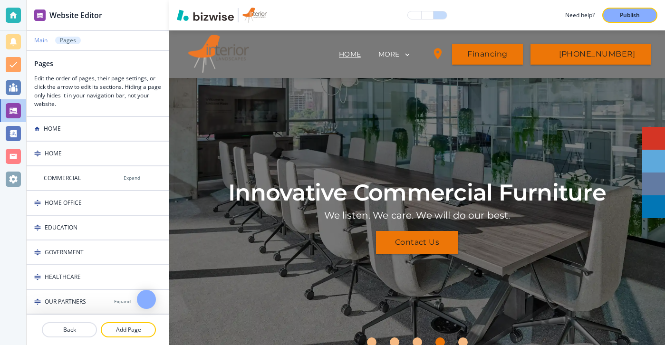
click at [47, 43] on p "Main" at bounding box center [40, 40] width 13 height 7
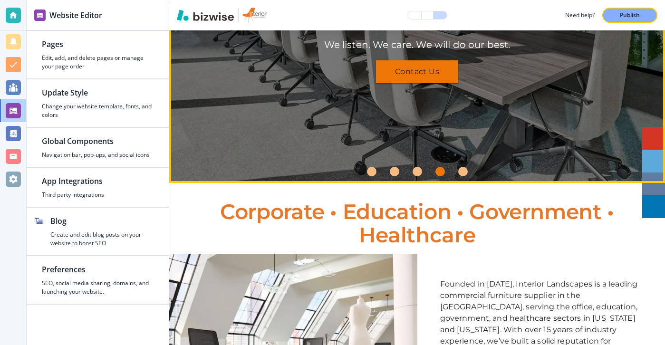
scroll to position [184, 0]
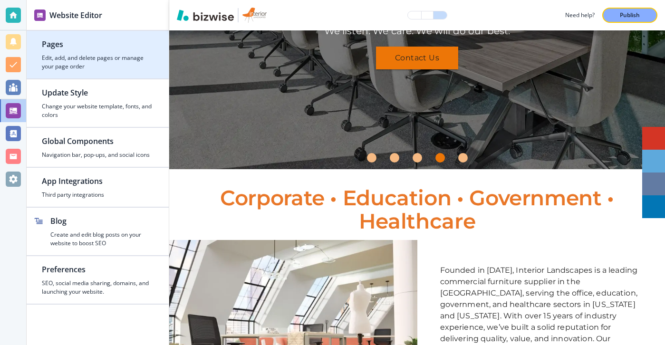
click at [109, 74] on div "button" at bounding box center [98, 75] width 142 height 8
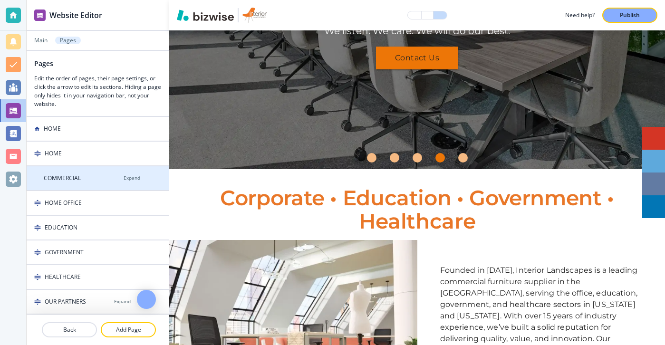
click at [101, 172] on div at bounding box center [98, 170] width 142 height 8
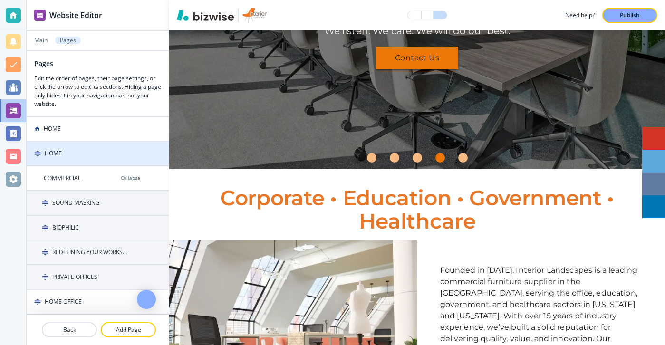
click at [91, 157] on div "HOME" at bounding box center [77, 153] width 100 height 9
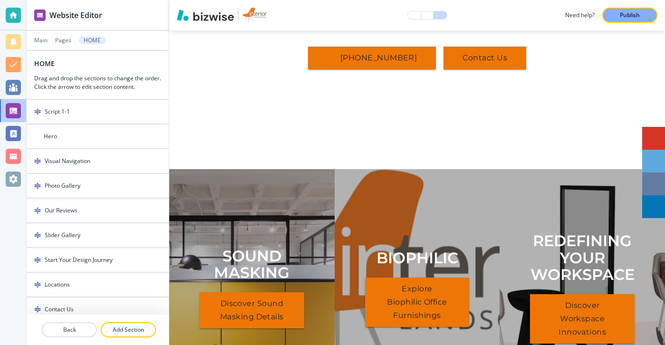
scroll to position [0, 0]
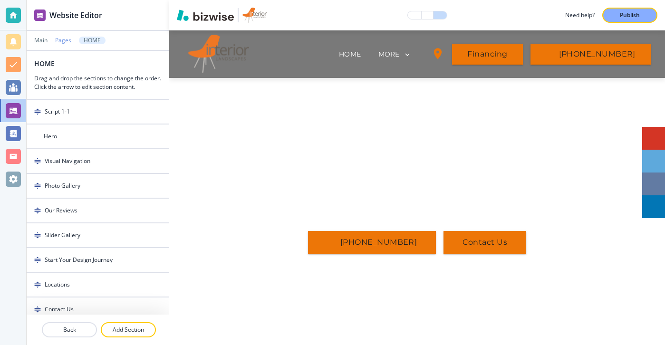
click at [62, 40] on p "Pages" at bounding box center [63, 40] width 16 height 7
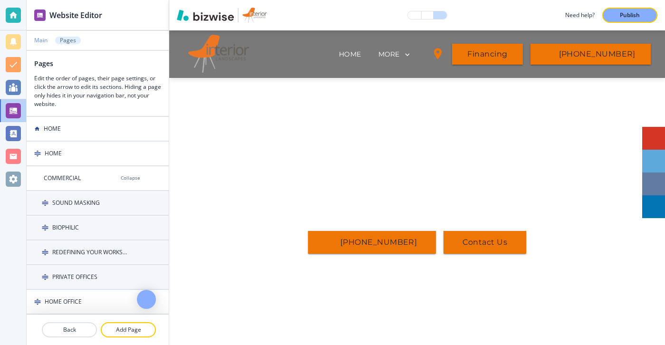
click at [43, 40] on p "Main" at bounding box center [40, 40] width 13 height 7
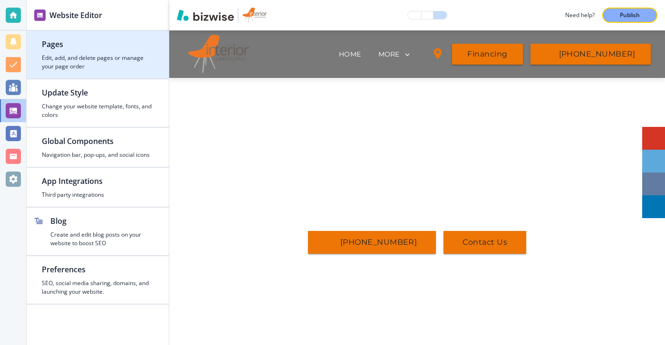
click at [58, 61] on h4 "Edit, add, and delete pages or manage your page order" at bounding box center [98, 62] width 112 height 17
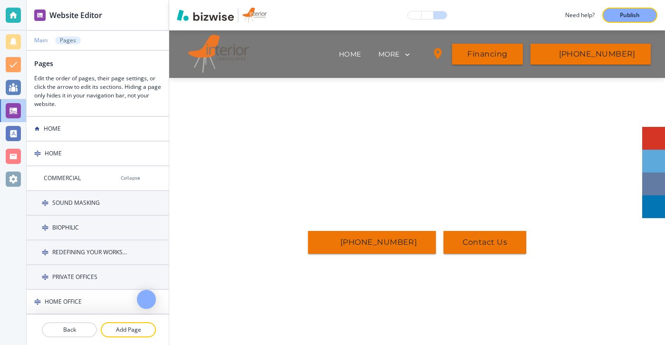
click at [45, 43] on p "Main" at bounding box center [40, 40] width 13 height 7
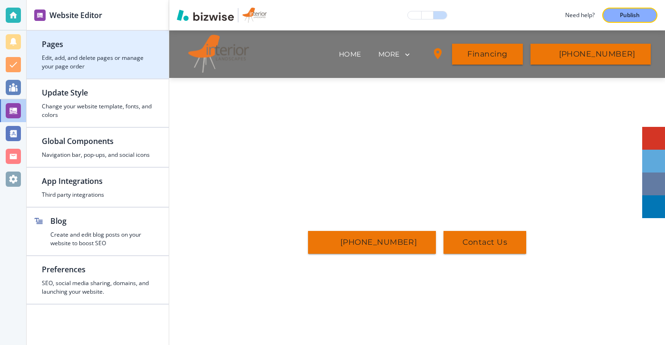
click at [85, 66] on h4 "Edit, add, and delete pages or manage your page order" at bounding box center [98, 62] width 112 height 17
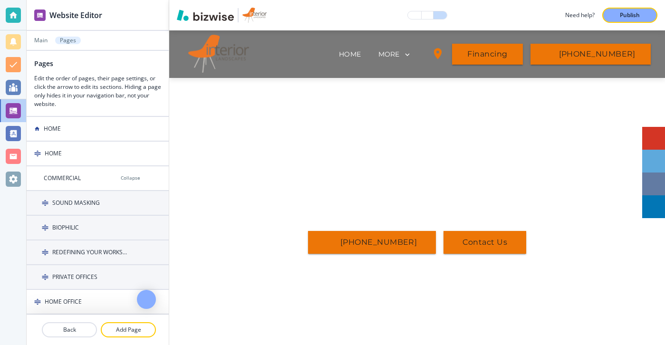
click at [48, 39] on div "Main Pages" at bounding box center [97, 41] width 127 height 8
click at [45, 40] on p "Main" at bounding box center [40, 40] width 13 height 7
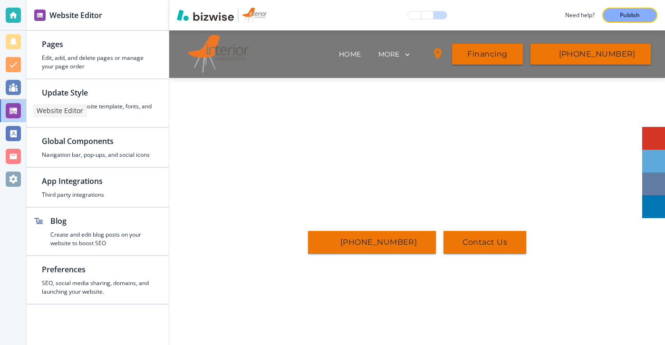
click at [8, 115] on div at bounding box center [13, 110] width 15 height 15
click at [11, 82] on div at bounding box center [13, 87] width 15 height 15
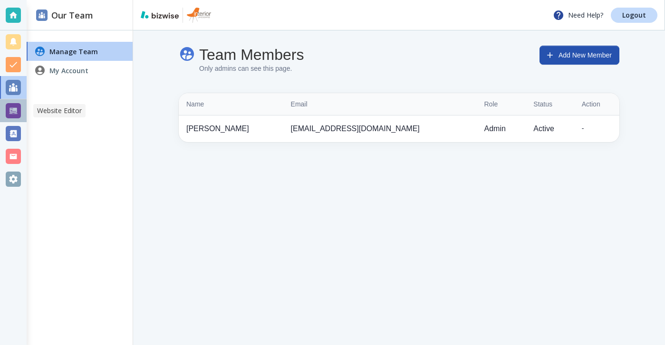
click at [13, 104] on div at bounding box center [13, 110] width 15 height 15
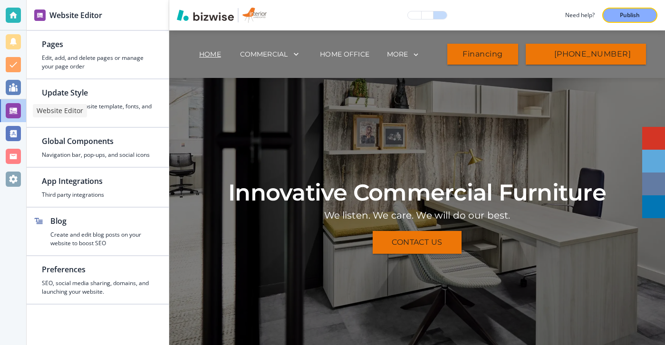
click at [21, 103] on div at bounding box center [13, 110] width 26 height 23
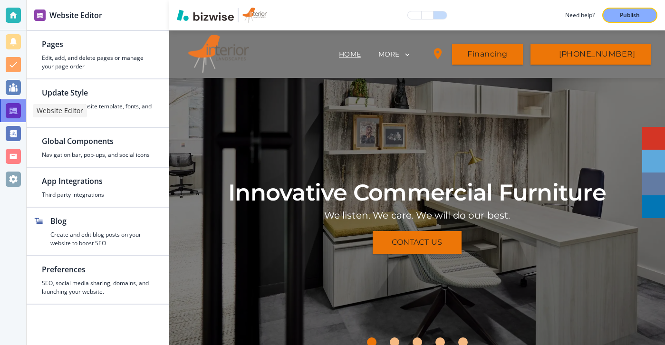
click at [21, 103] on div at bounding box center [13, 110] width 26 height 23
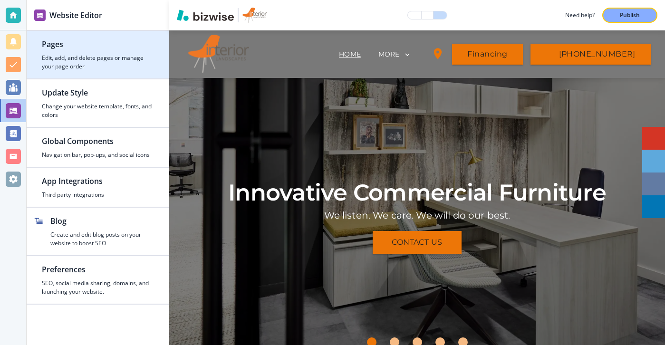
click at [66, 63] on h4 "Edit, add, and delete pages or manage your page order" at bounding box center [98, 62] width 112 height 17
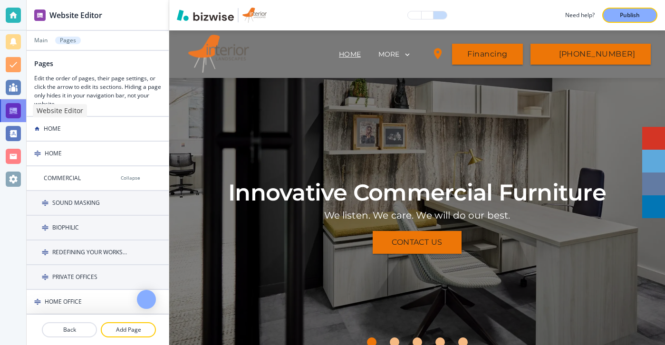
click at [10, 114] on div at bounding box center [13, 110] width 15 height 15
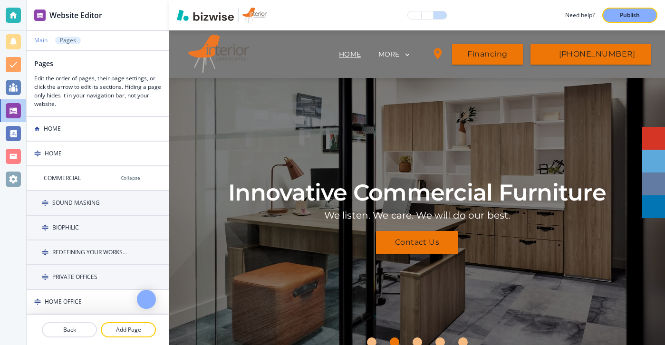
click at [39, 41] on p "Main" at bounding box center [40, 40] width 13 height 7
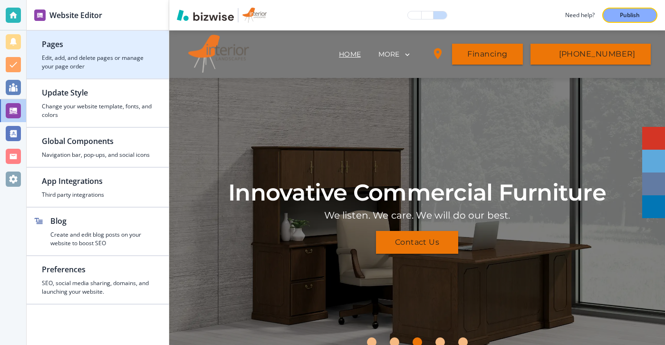
click at [99, 75] on div "button" at bounding box center [98, 75] width 142 height 8
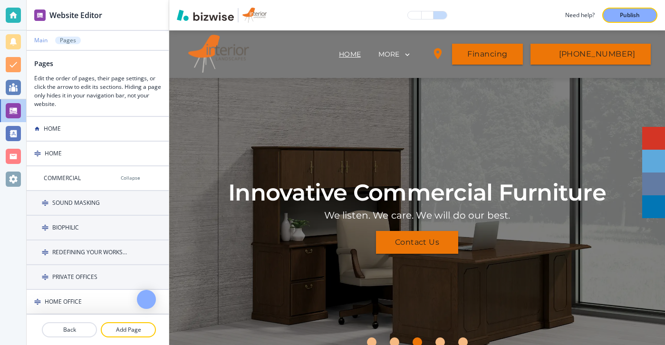
click at [42, 41] on p "Main" at bounding box center [40, 40] width 13 height 7
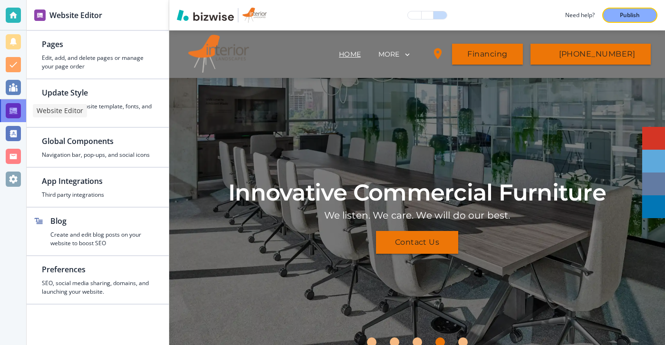
click at [16, 107] on div at bounding box center [13, 110] width 15 height 15
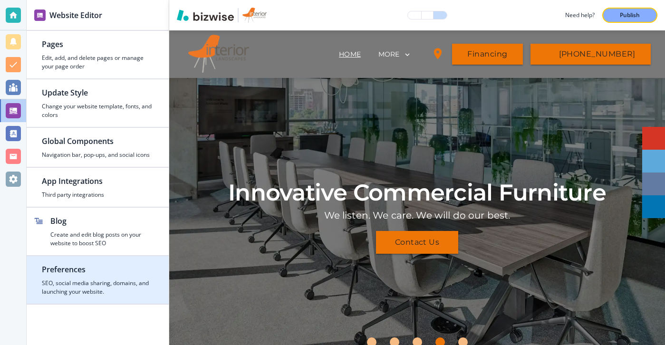
click at [142, 270] on h2 "Preferences" at bounding box center [98, 269] width 112 height 11
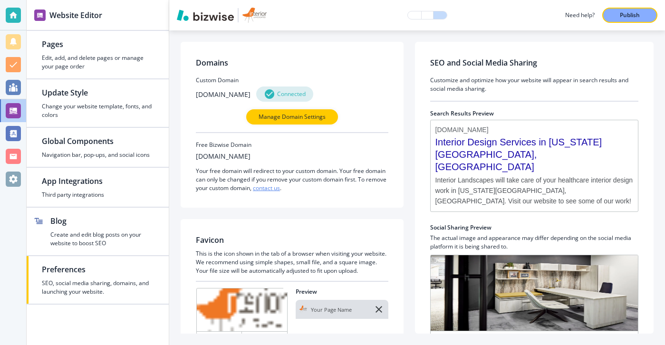
click at [7, 109] on div at bounding box center [13, 110] width 15 height 15
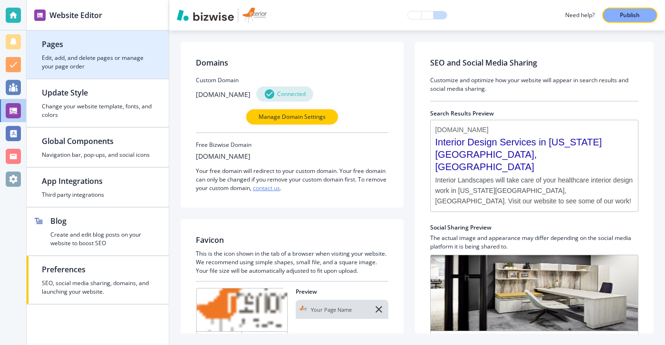
click at [47, 43] on h2 "Pages" at bounding box center [98, 44] width 112 height 11
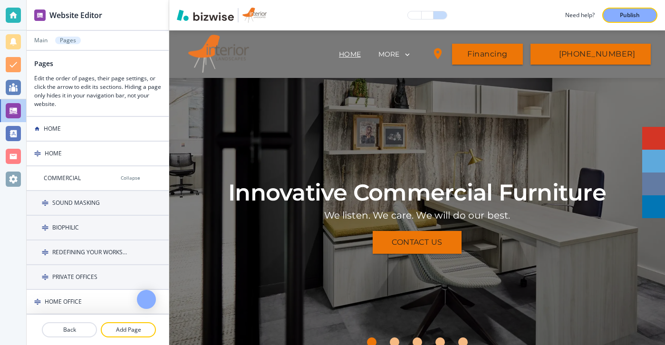
click at [39, 34] on div at bounding box center [98, 34] width 142 height 6
click at [39, 39] on p "Main" at bounding box center [40, 40] width 13 height 7
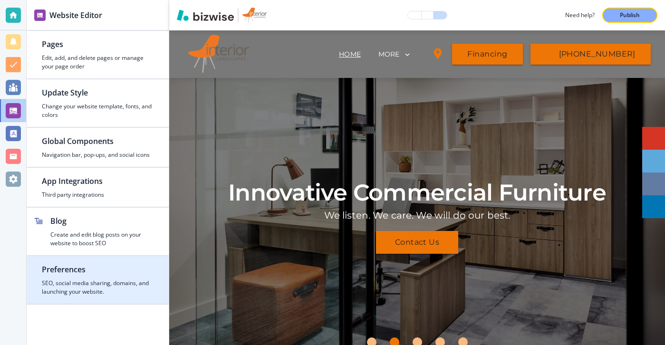
click at [98, 268] on h2 "Preferences" at bounding box center [98, 269] width 112 height 11
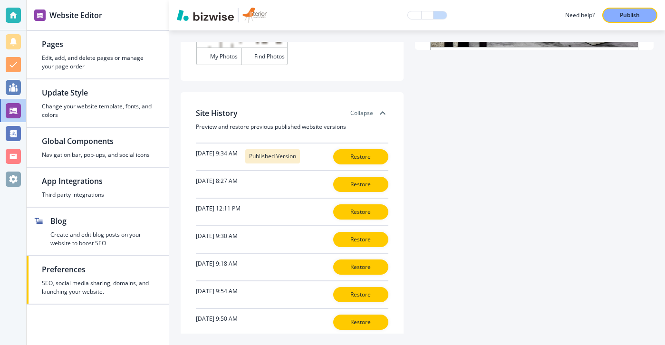
scroll to position [279, 0]
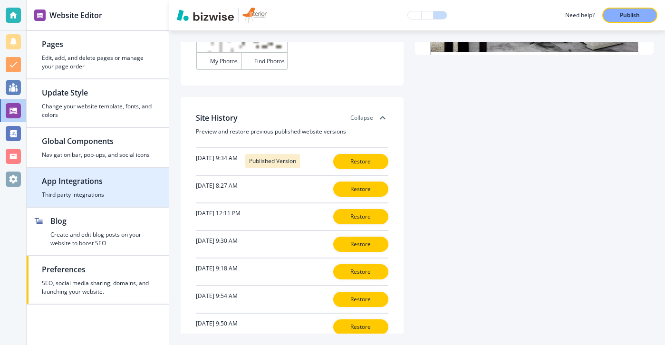
click at [131, 185] on h2 "App Integrations" at bounding box center [98, 180] width 112 height 11
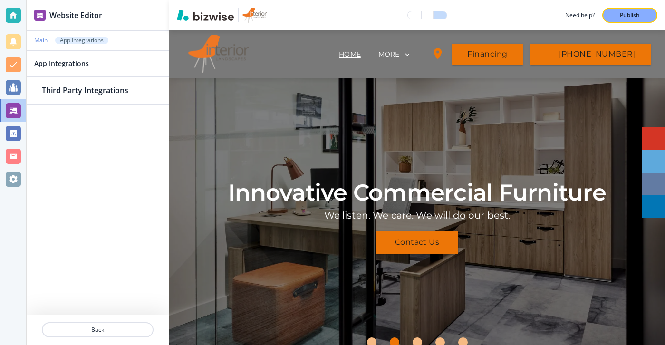
click at [45, 39] on p "Main" at bounding box center [40, 40] width 13 height 7
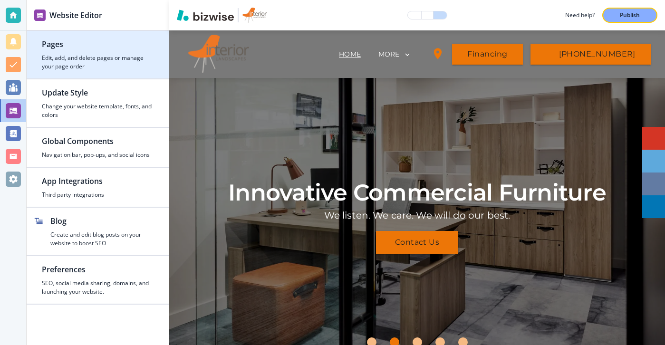
click at [79, 70] on h4 "Edit, add, and delete pages or manage your page order" at bounding box center [98, 62] width 112 height 17
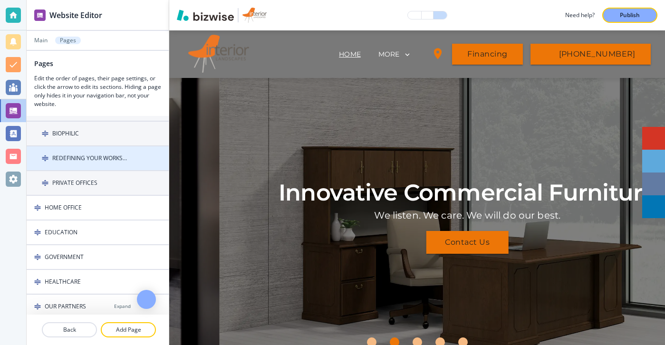
scroll to position [0, 0]
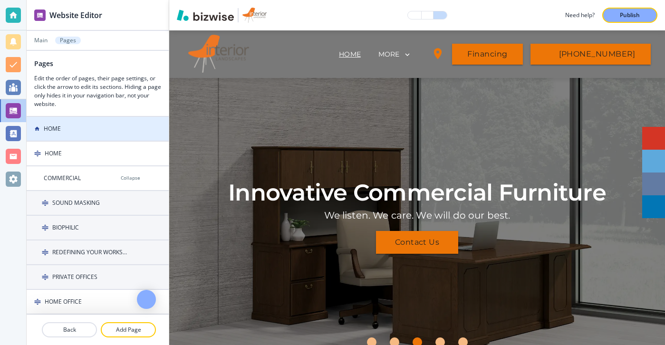
click at [118, 136] on div at bounding box center [98, 137] width 142 height 8
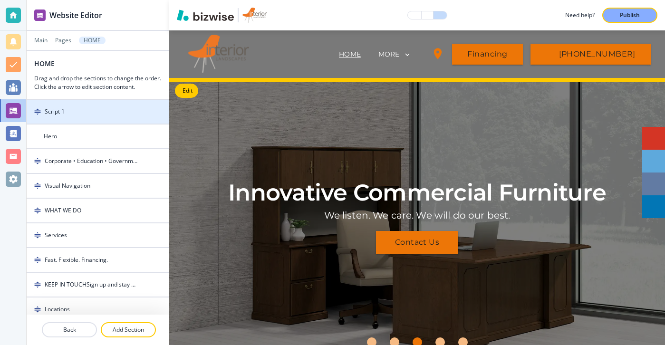
click at [102, 120] on div at bounding box center [98, 120] width 142 height 8
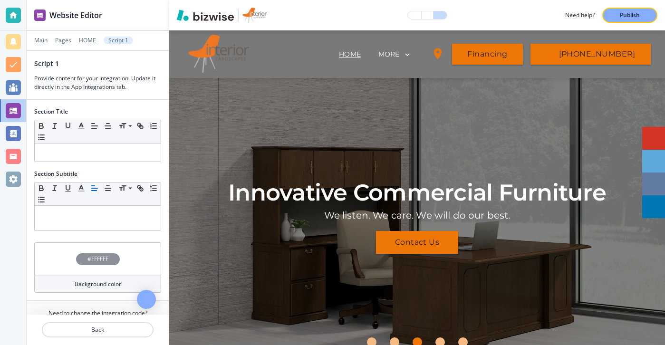
scroll to position [48, 0]
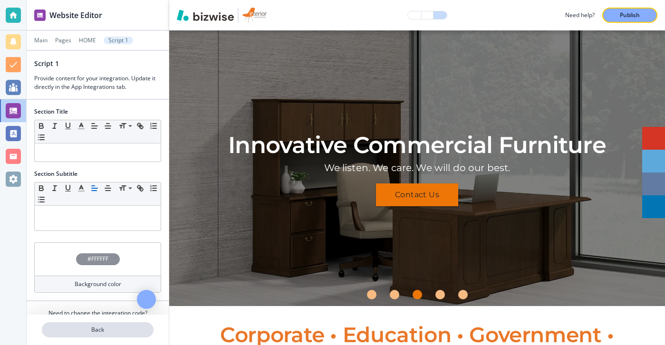
click at [70, 325] on button "Back" at bounding box center [98, 329] width 112 height 15
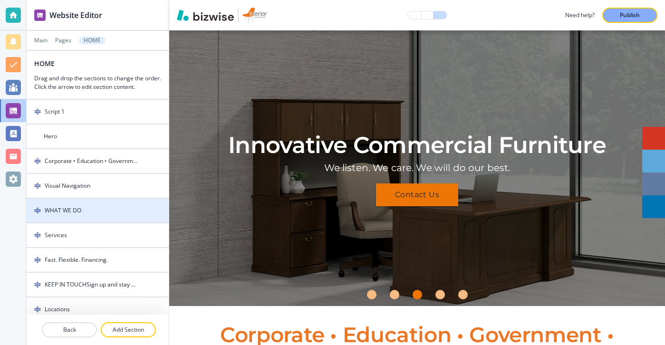
scroll to position [8, 0]
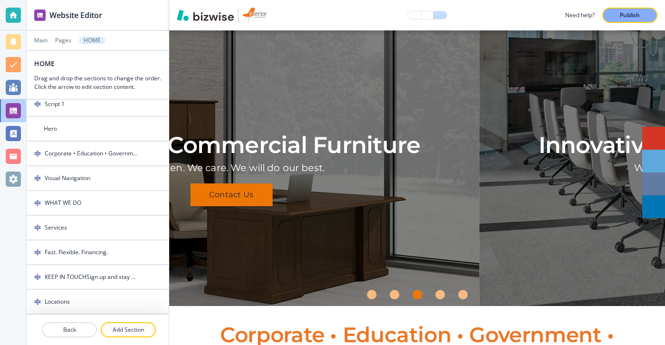
click at [48, 40] on div "Main Pages HOME" at bounding box center [97, 41] width 127 height 8
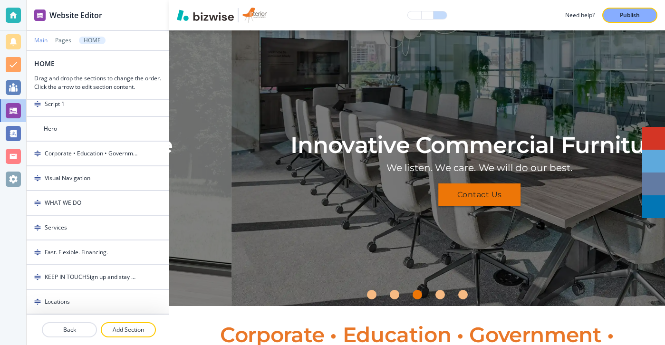
click at [46, 40] on p "Main" at bounding box center [40, 40] width 13 height 7
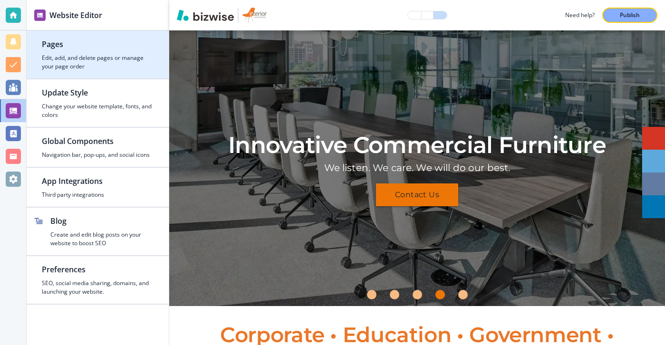
click at [65, 77] on div "button" at bounding box center [98, 75] width 142 height 8
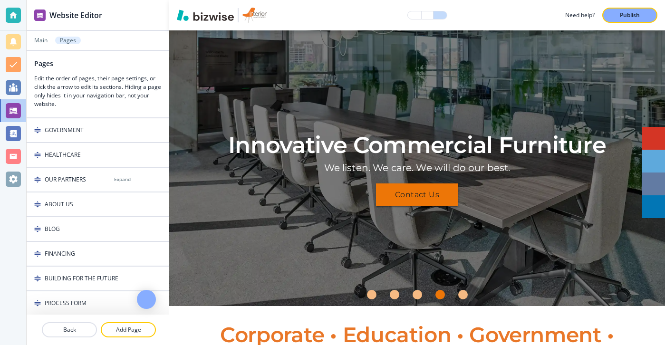
scroll to position [297, 0]
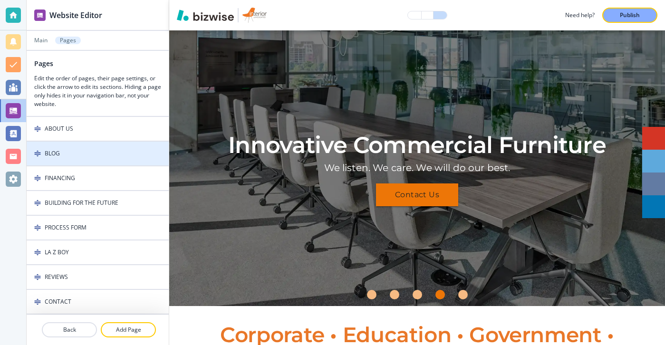
click at [71, 164] on div at bounding box center [98, 162] width 142 height 8
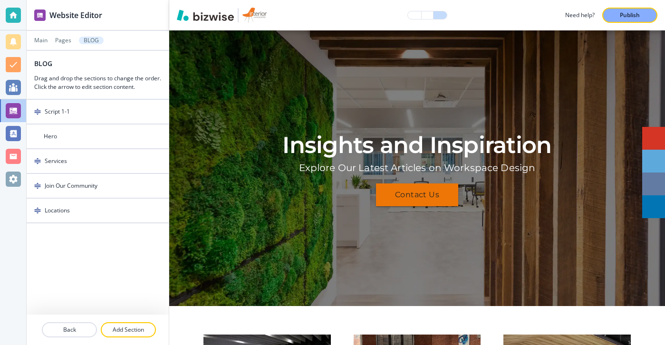
scroll to position [0, 0]
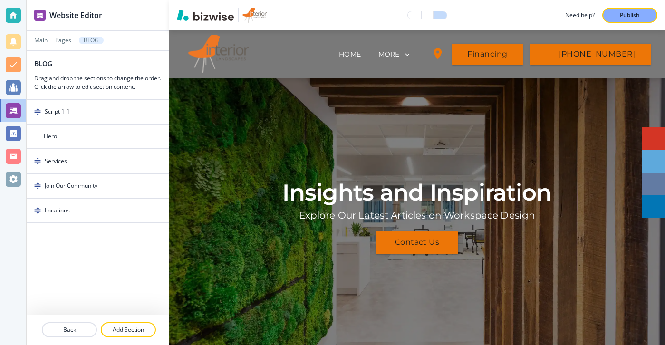
click at [71, 169] on div at bounding box center [98, 169] width 142 height 8
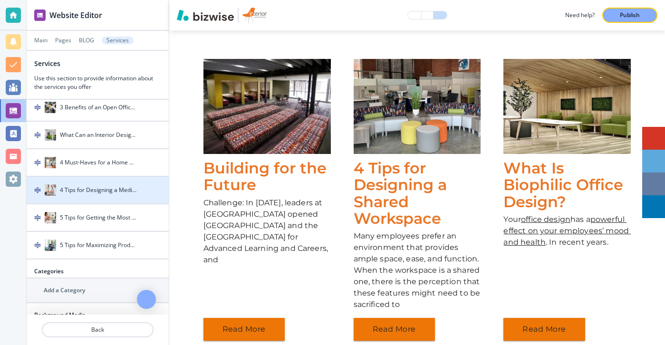
scroll to position [484, 0]
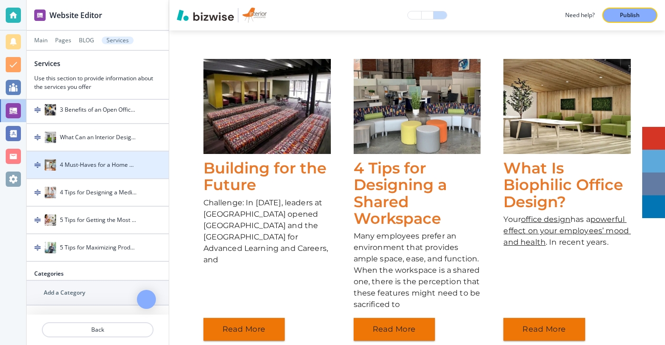
click at [97, 168] on h4 "4 Must-Haves for a Home Office" at bounding box center [98, 165] width 77 height 9
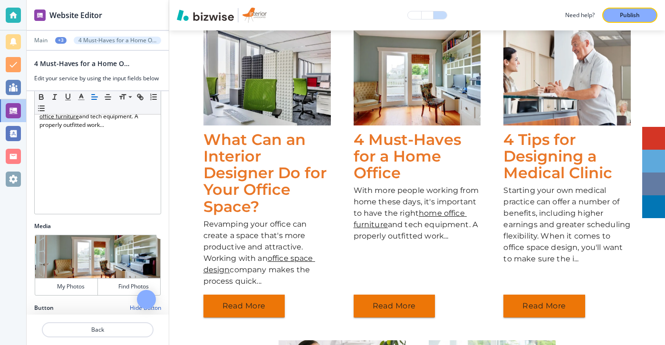
scroll to position [0, 0]
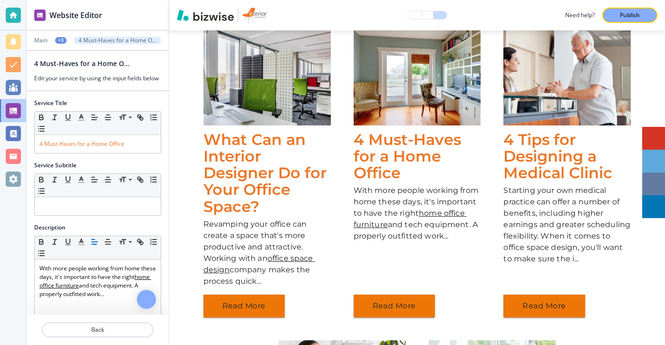
click at [82, 340] on div at bounding box center [98, 342] width 142 height 8
click at [84, 337] on button "Back" at bounding box center [98, 329] width 112 height 15
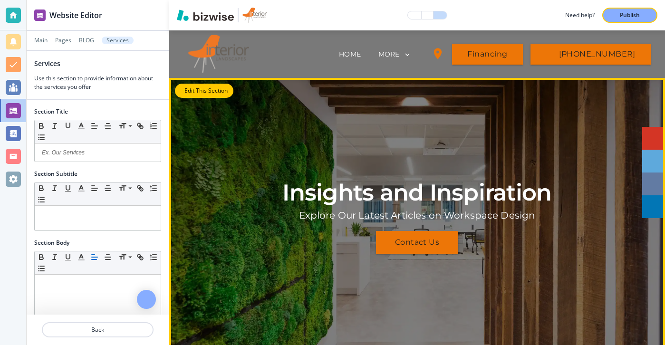
click at [192, 94] on button "Edit This Section" at bounding box center [204, 91] width 58 height 14
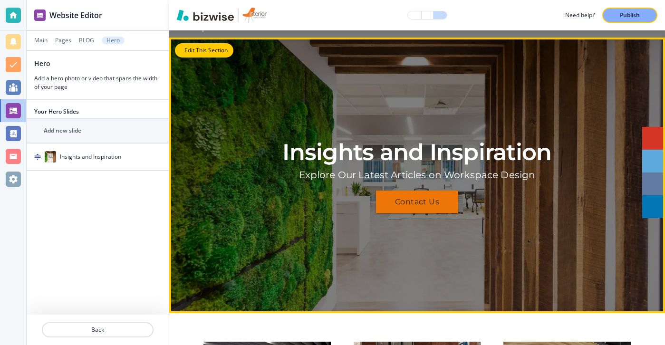
scroll to position [48, 0]
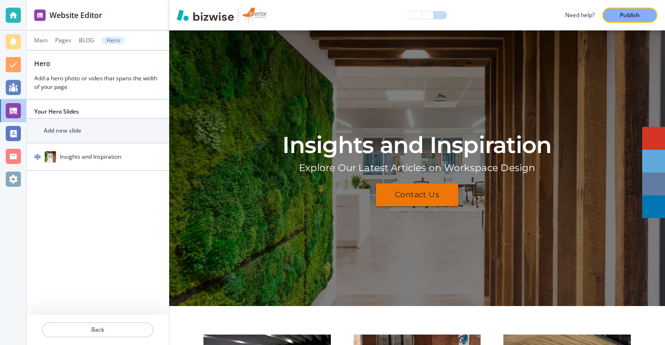
click at [59, 44] on div "Main Pages BLOG Hero" at bounding box center [97, 41] width 127 height 8
click at [59, 35] on div at bounding box center [98, 34] width 142 height 6
click at [59, 38] on p "Pages" at bounding box center [63, 40] width 16 height 7
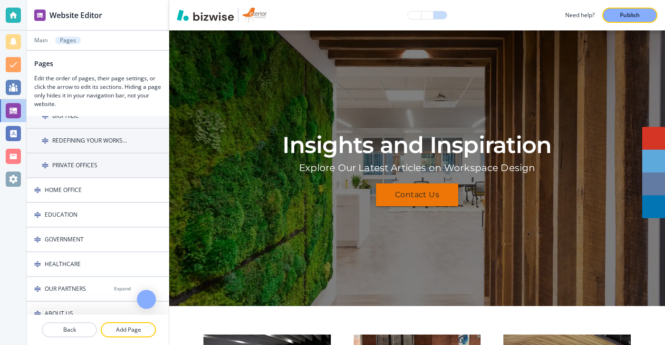
scroll to position [124, 0]
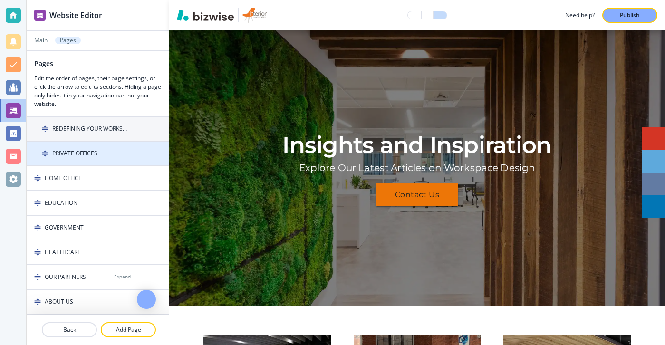
click at [65, 150] on h4 "PRIVATE OFFICES" at bounding box center [74, 153] width 45 height 9
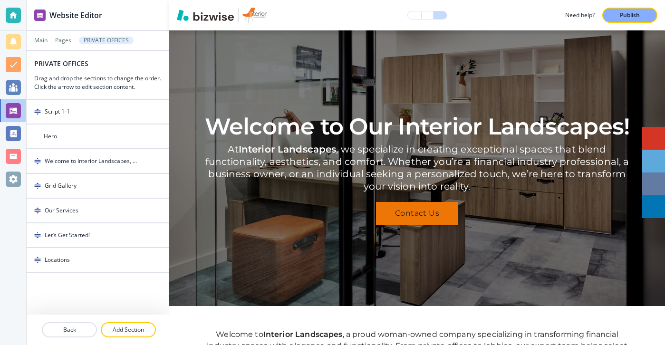
scroll to position [0, 0]
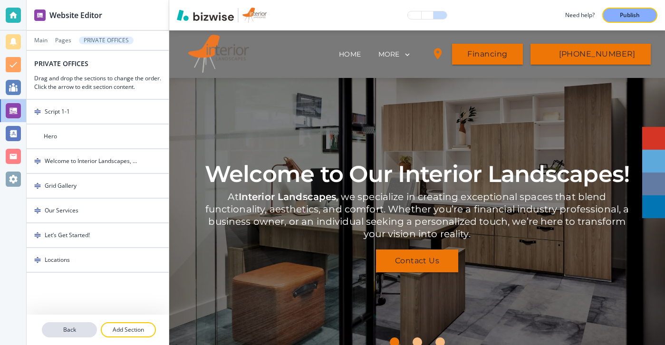
click at [72, 330] on p "Back" at bounding box center [69, 330] width 53 height 9
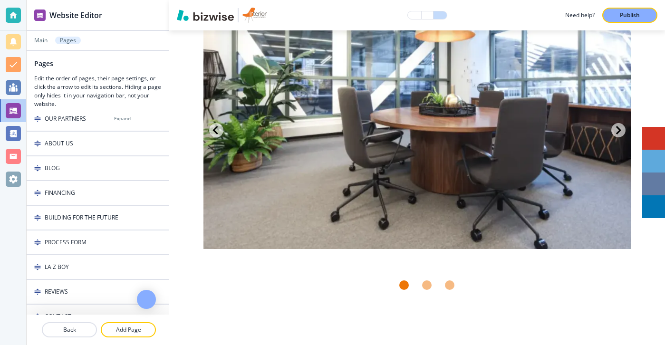
scroll to position [297, 0]
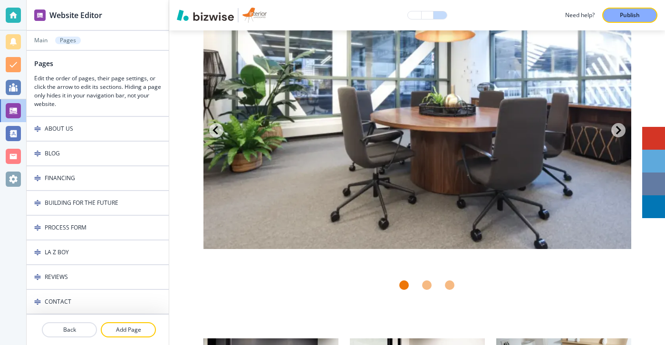
click at [87, 255] on div "LA Z BOY" at bounding box center [77, 252] width 100 height 9
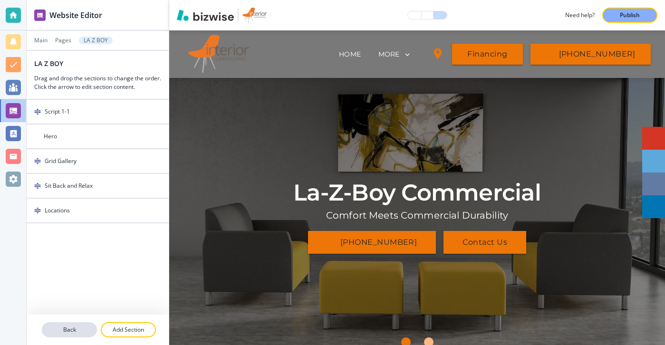
click at [68, 334] on button "Back" at bounding box center [69, 329] width 55 height 15
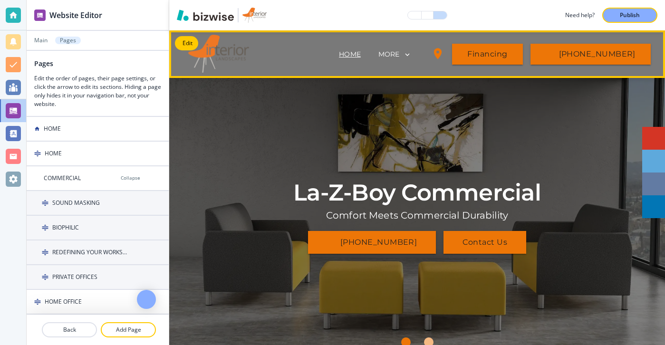
click at [361, 52] on p "HOME" at bounding box center [350, 54] width 22 height 10
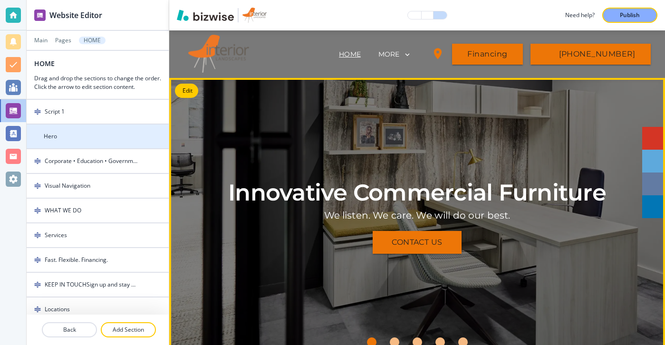
scroll to position [8, 0]
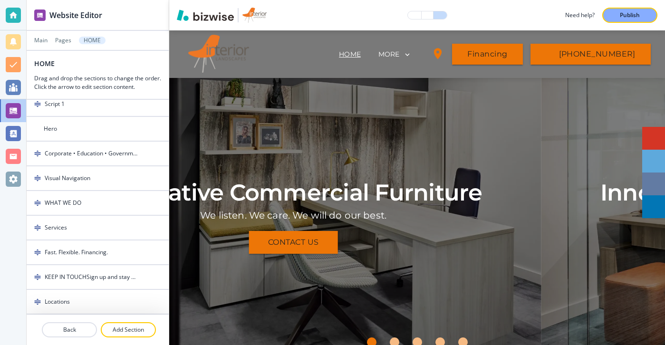
click at [98, 165] on div at bounding box center [98, 165] width 142 height 1
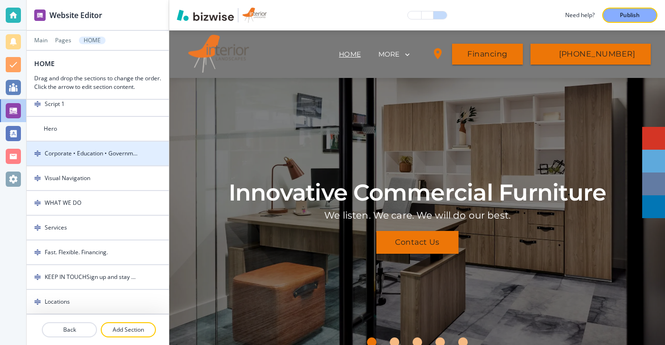
click at [98, 164] on div at bounding box center [98, 162] width 142 height 8
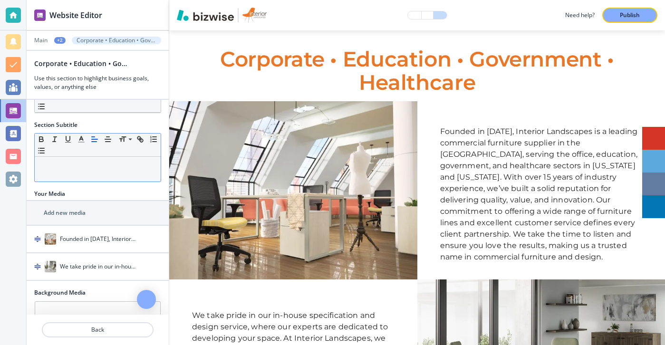
scroll to position [171, 0]
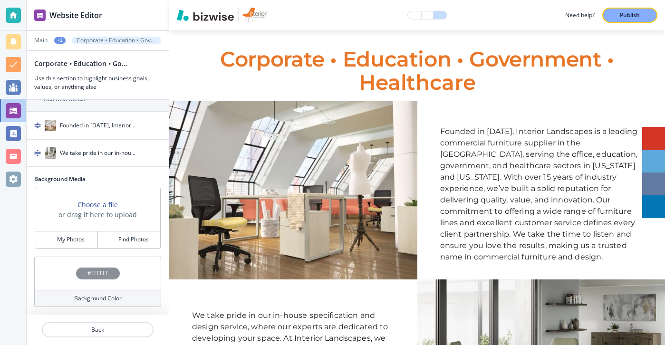
click at [105, 161] on div "button" at bounding box center [98, 163] width 142 height 8
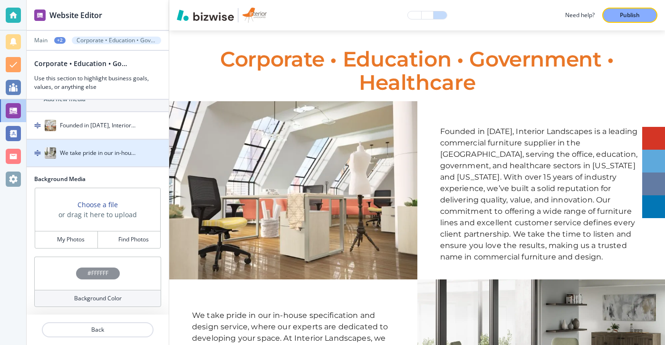
click at [106, 160] on div "button" at bounding box center [98, 163] width 142 height 8
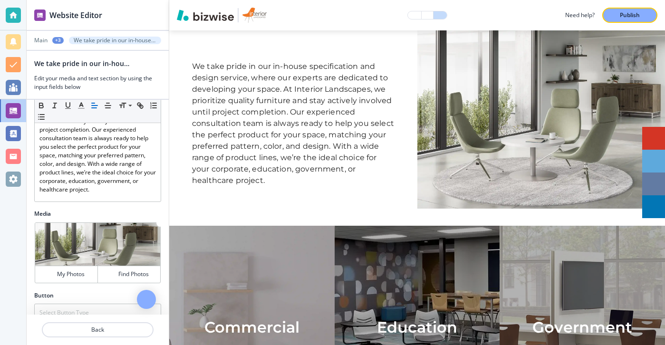
scroll to position [0, 0]
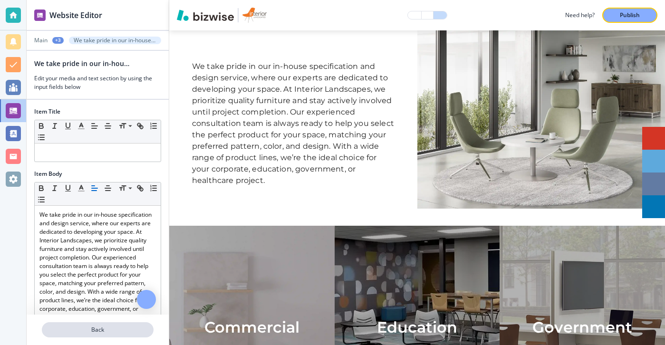
click at [126, 336] on button "Back" at bounding box center [98, 329] width 112 height 15
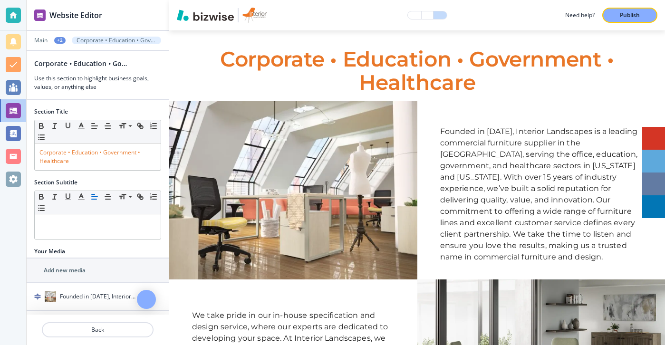
click at [106, 67] on h2 "Corporate • Education • Government • Healthcare" at bounding box center [81, 63] width 95 height 10
click at [70, 45] on div at bounding box center [98, 47] width 142 height 6
click at [63, 41] on div "+2" at bounding box center [59, 40] width 11 height 7
click at [63, 57] on p "Pages" at bounding box center [84, 56] width 48 height 9
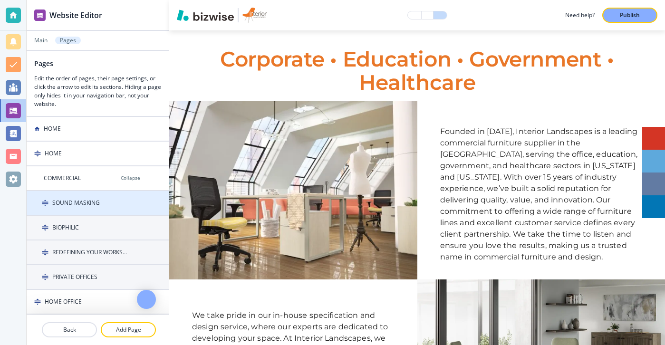
click at [119, 214] on div at bounding box center [98, 211] width 142 height 8
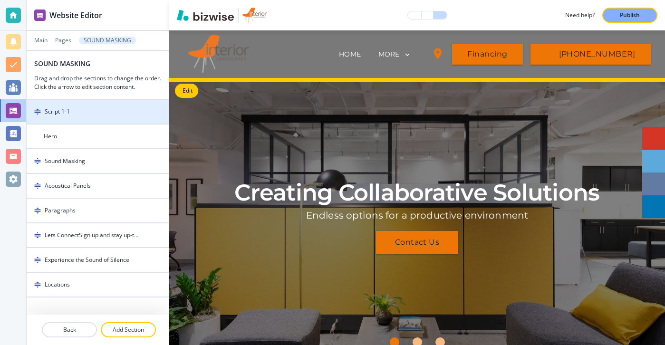
click at [112, 110] on div "Script 1-1" at bounding box center [83, 111] width 112 height 9
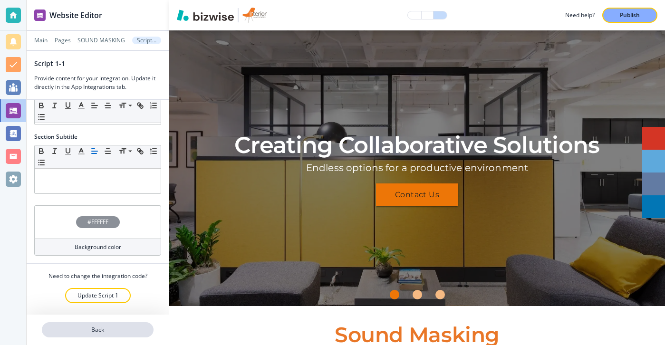
click at [102, 326] on p "Back" at bounding box center [98, 330] width 110 height 9
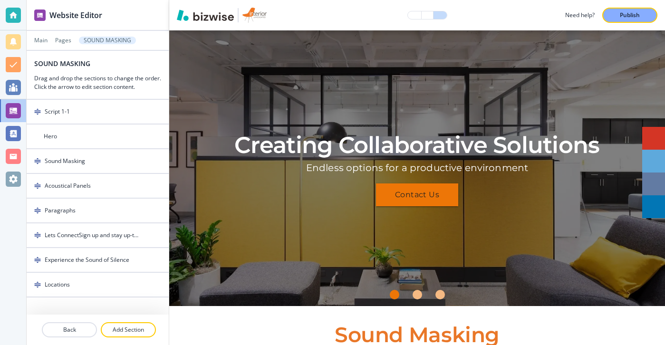
click at [55, 48] on div at bounding box center [98, 47] width 142 height 6
click at [57, 47] on div at bounding box center [98, 47] width 142 height 6
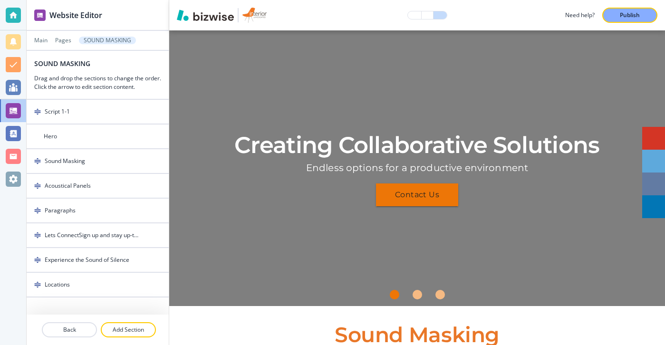
click at [57, 45] on div at bounding box center [98, 47] width 142 height 6
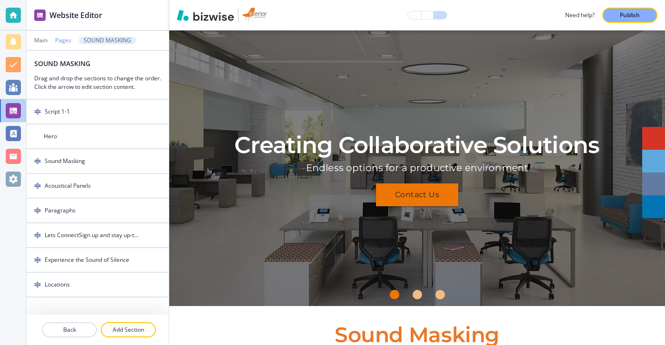
click at [58, 40] on p "Pages" at bounding box center [63, 40] width 16 height 7
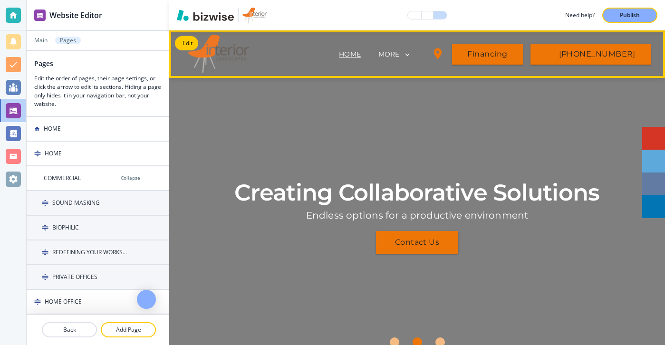
click at [361, 53] on p "HOME" at bounding box center [350, 54] width 22 height 10
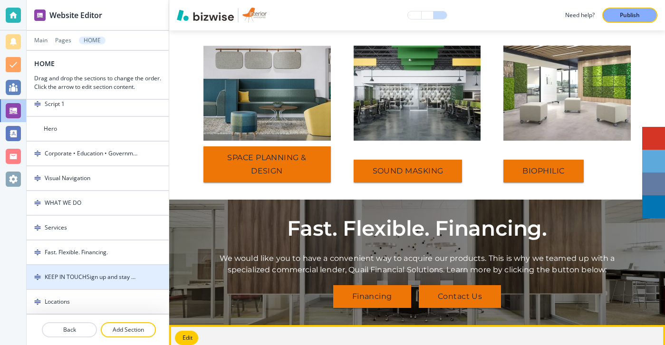
click at [148, 279] on icon "button" at bounding box center [149, 277] width 6 height 6
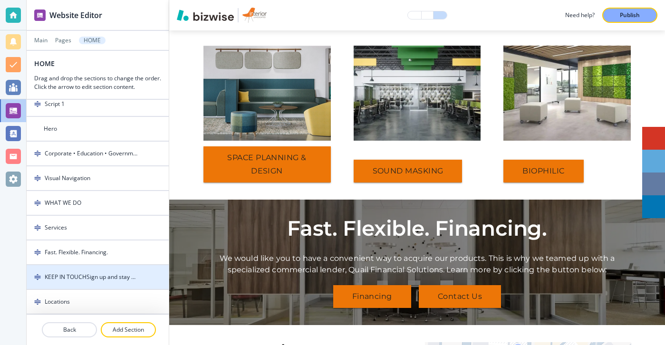
click at [148, 279] on icon "button" at bounding box center [149, 277] width 6 height 6
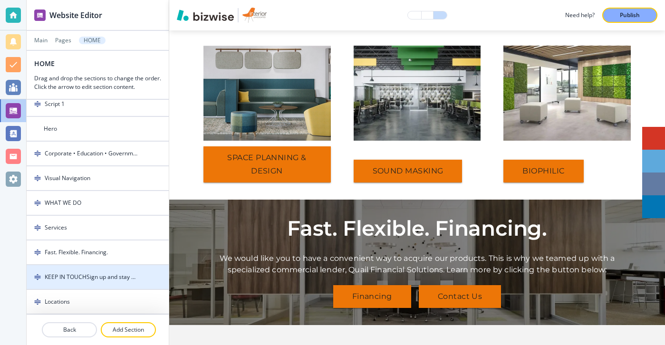
click at [148, 279] on icon "button" at bounding box center [149, 277] width 6 height 6
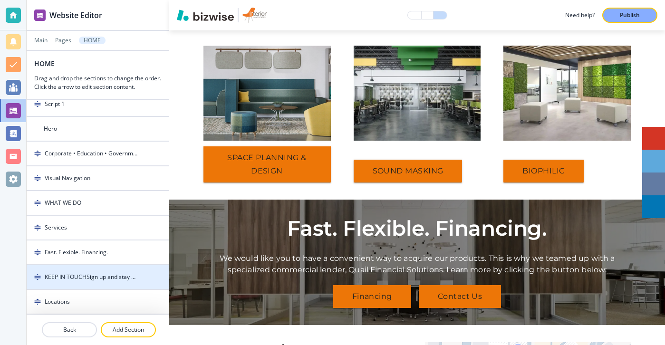
click at [148, 279] on icon "button" at bounding box center [149, 277] width 6 height 6
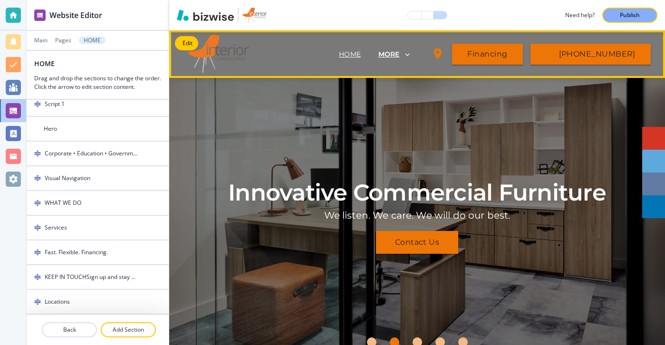
click at [400, 51] on p "MORE" at bounding box center [388, 54] width 21 height 7
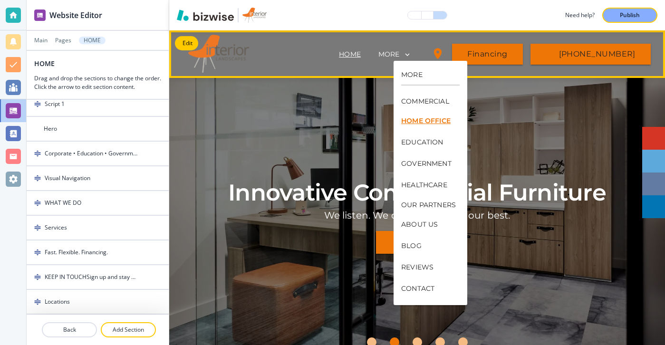
click at [416, 113] on p "HOME OFFICE" at bounding box center [430, 120] width 58 height 21
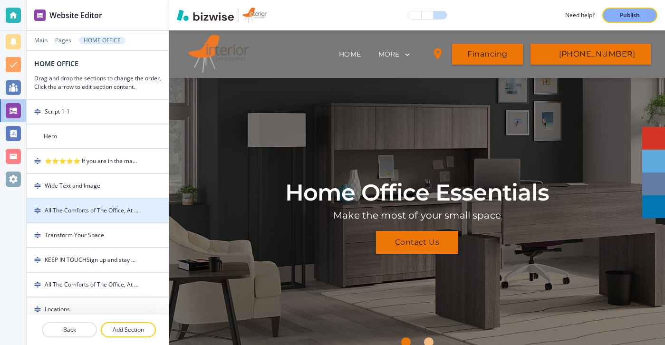
scroll to position [8, 0]
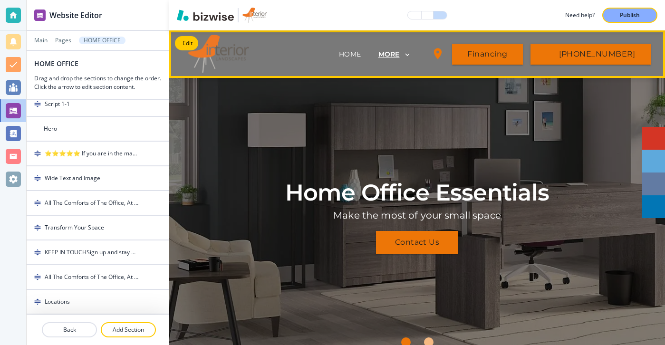
click at [398, 54] on p "MORE" at bounding box center [388, 54] width 21 height 7
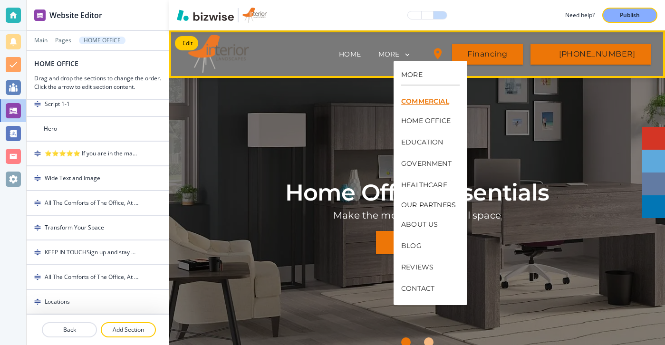
click at [403, 103] on p "COMMERCIAL" at bounding box center [428, 101] width 55 height 7
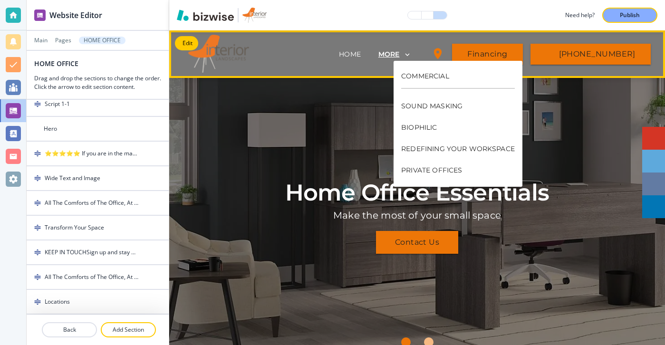
click at [400, 52] on p "MORE" at bounding box center [388, 54] width 21 height 7
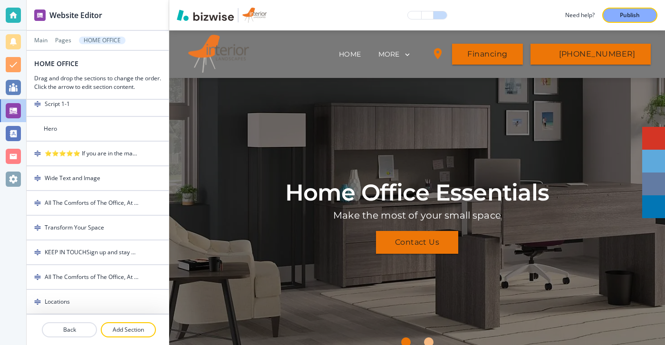
click at [370, 42] on span "HOME" at bounding box center [350, 54] width 41 height 38
click at [361, 49] on p "HOME" at bounding box center [350, 54] width 22 height 10
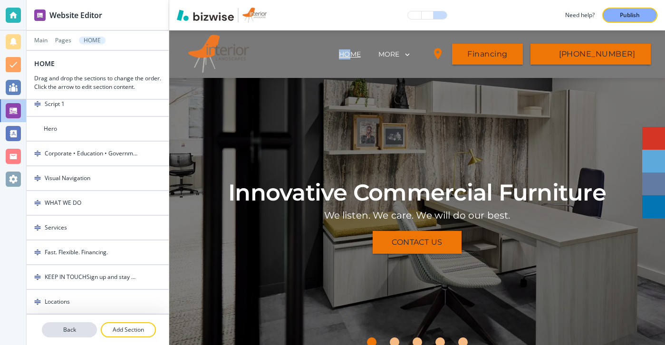
click at [49, 325] on button "Back" at bounding box center [69, 329] width 55 height 15
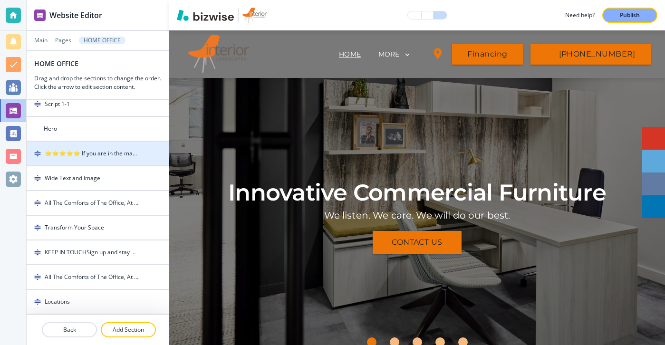
click at [35, 152] on img at bounding box center [37, 153] width 7 height 7
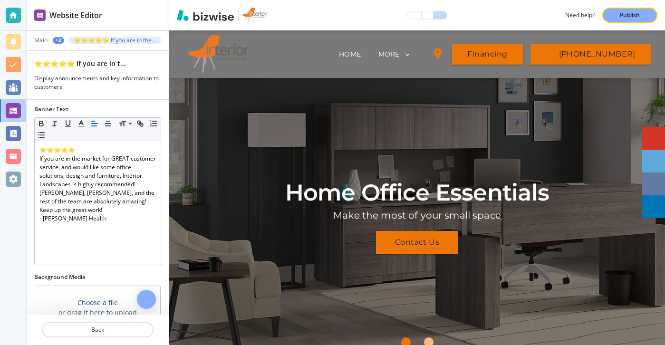
scroll to position [0, 0]
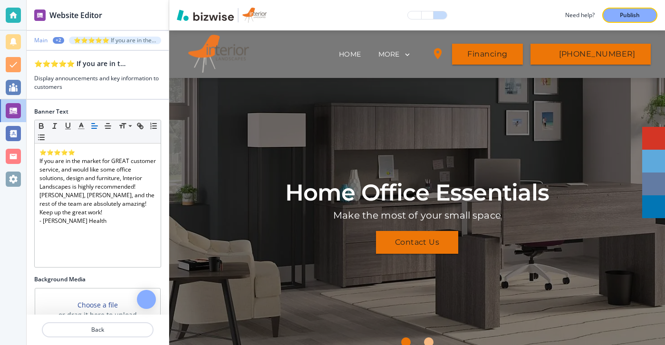
click at [46, 41] on p "Main" at bounding box center [40, 40] width 13 height 7
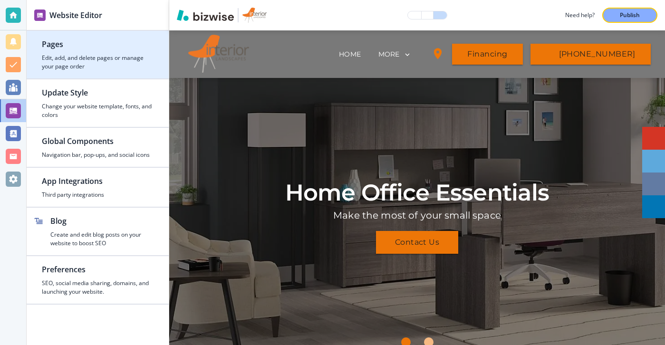
click at [68, 59] on h4 "Edit, add, and delete pages or manage your page order" at bounding box center [98, 62] width 112 height 17
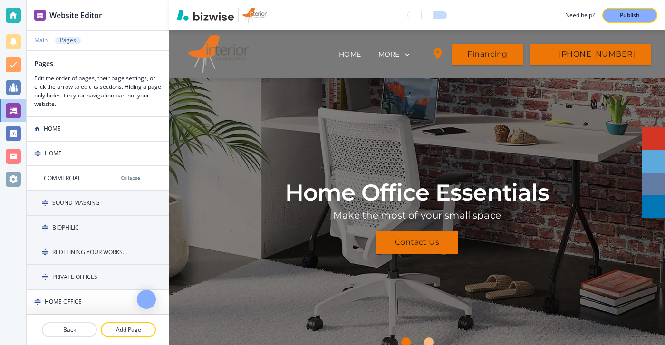
click at [43, 38] on p "Main" at bounding box center [40, 40] width 13 height 7
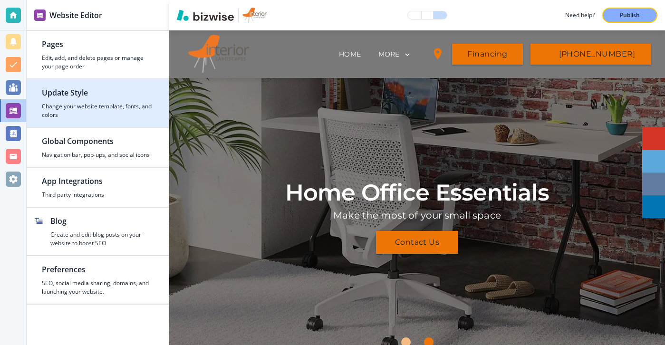
click at [93, 81] on div "button" at bounding box center [98, 83] width 142 height 8
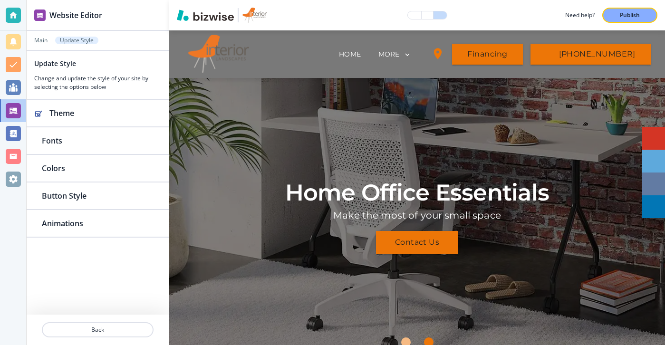
click at [51, 47] on div at bounding box center [98, 47] width 142 height 6
click at [49, 47] on div at bounding box center [98, 47] width 142 height 6
click at [41, 40] on p "Main" at bounding box center [40, 40] width 13 height 7
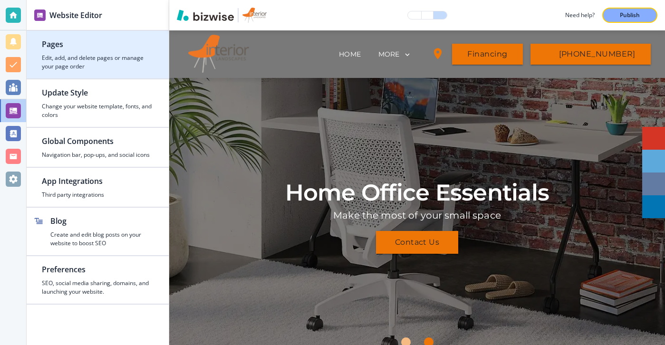
click at [78, 58] on h4 "Edit, add, and delete pages or manage your page order" at bounding box center [98, 62] width 112 height 17
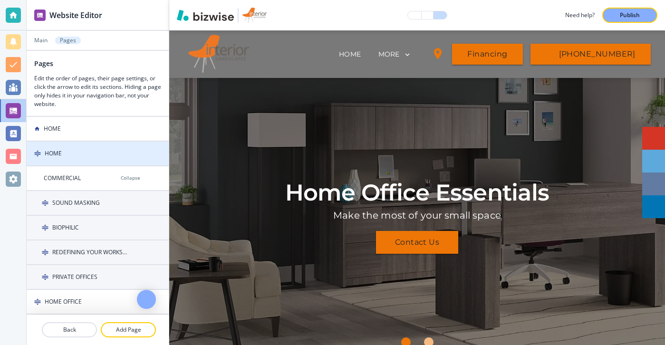
click at [89, 143] on div at bounding box center [98, 146] width 142 height 8
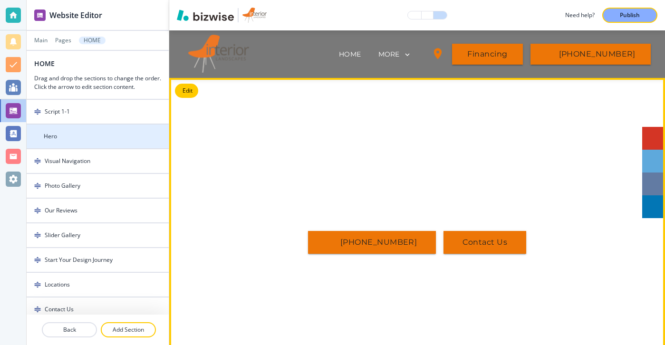
click at [97, 125] on div at bounding box center [98, 129] width 142 height 8
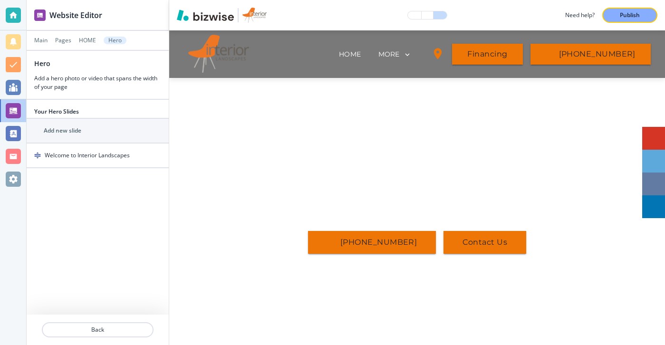
scroll to position [48, 0]
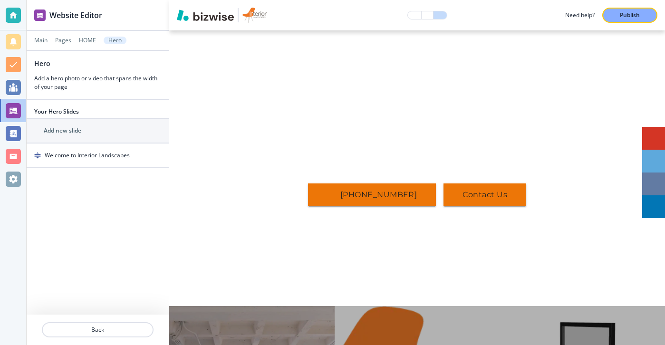
click at [102, 339] on div at bounding box center [98, 342] width 142 height 8
click at [107, 330] on p "Back" at bounding box center [98, 330] width 110 height 9
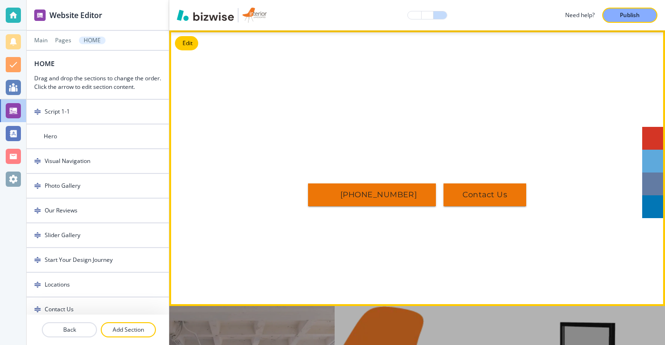
scroll to position [0, 0]
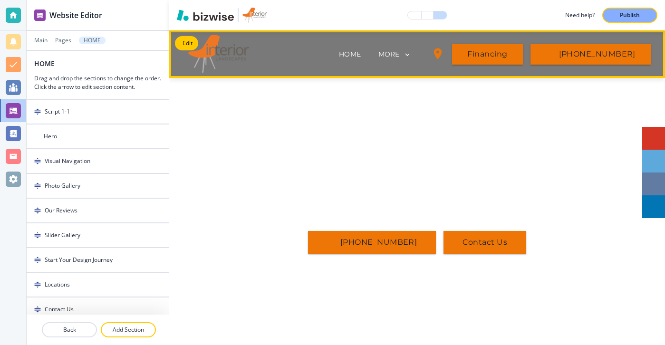
click at [199, 46] on img at bounding box center [235, 54] width 95 height 38
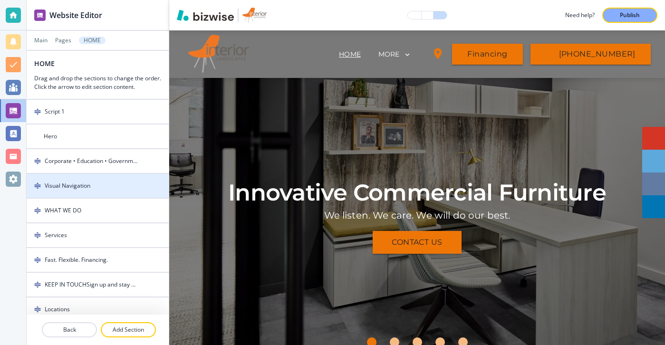
scroll to position [8, 0]
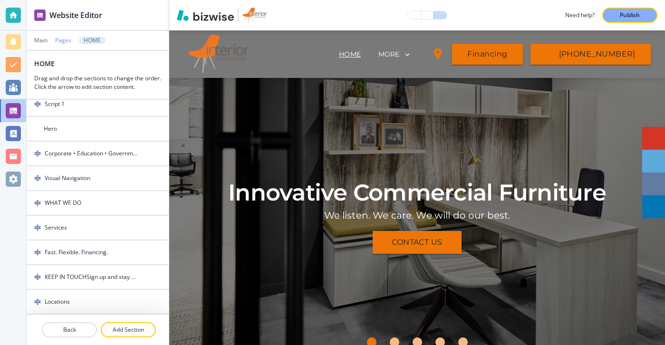
click at [66, 41] on p "Pages" at bounding box center [63, 40] width 16 height 7
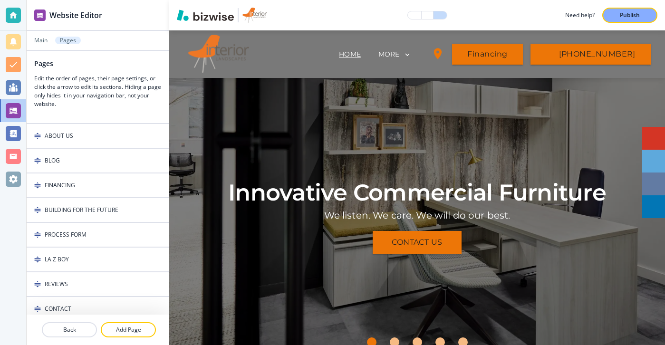
scroll to position [297, 0]
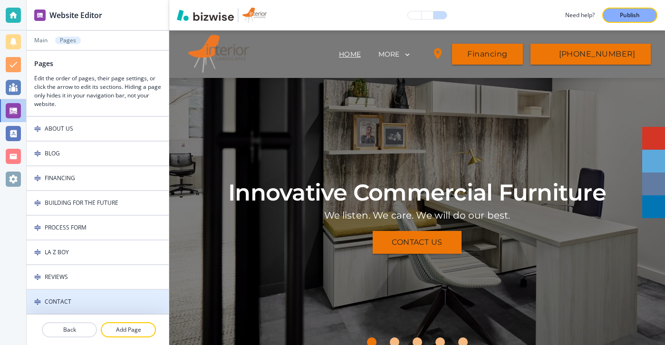
click at [77, 300] on div "CONTACT" at bounding box center [77, 302] width 100 height 9
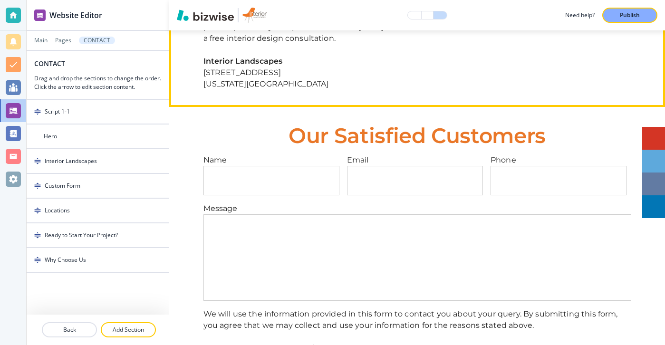
scroll to position [501, 0]
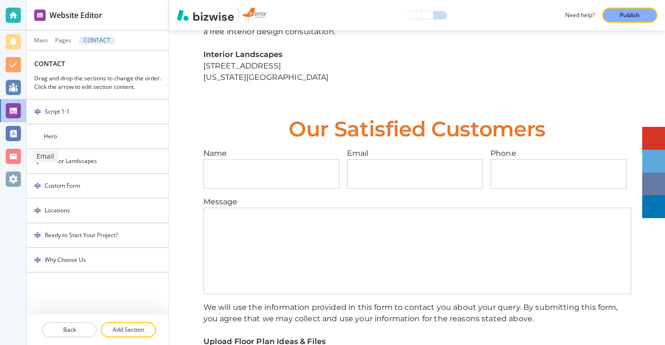
click at [21, 154] on div at bounding box center [13, 156] width 26 height 23
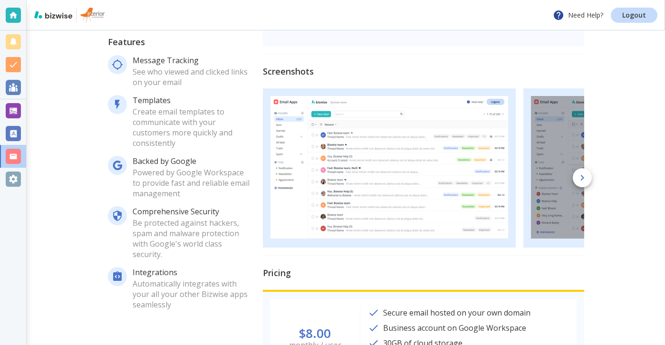
scroll to position [269, 0]
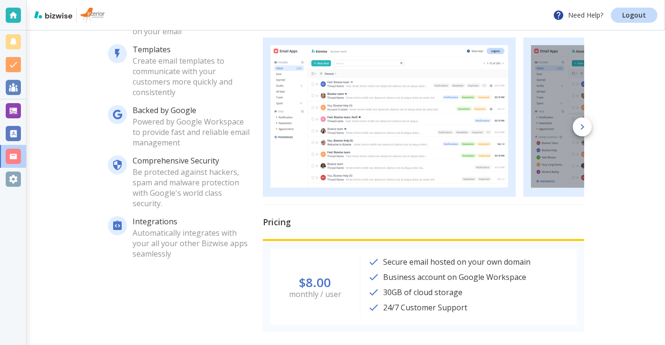
click at [15, 180] on div at bounding box center [13, 179] width 15 height 15
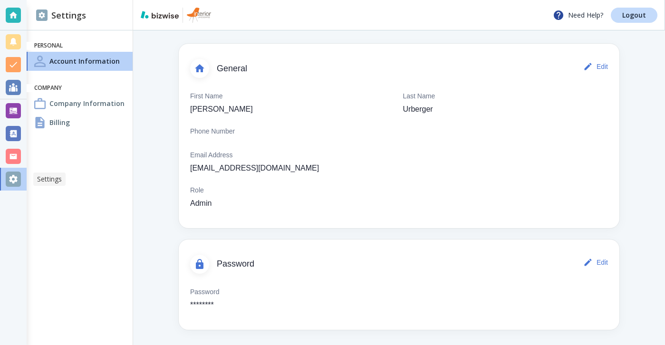
scroll to position [42, 0]
click at [35, 129] on div "Customer List" at bounding box center [58, 133] width 51 height 13
click at [48, 127] on div "Customer List" at bounding box center [58, 133] width 51 height 13
click at [54, 121] on h4 "Billing" at bounding box center [59, 122] width 20 height 10
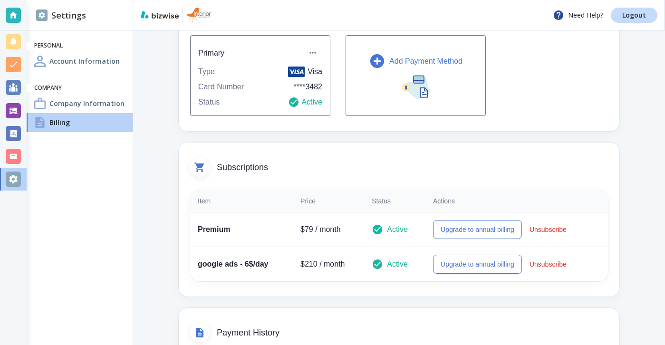
scroll to position [49, 0]
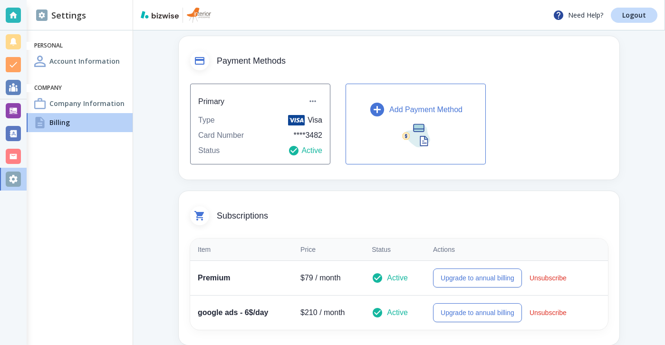
click at [90, 109] on div "Company Information" at bounding box center [80, 103] width 106 height 19
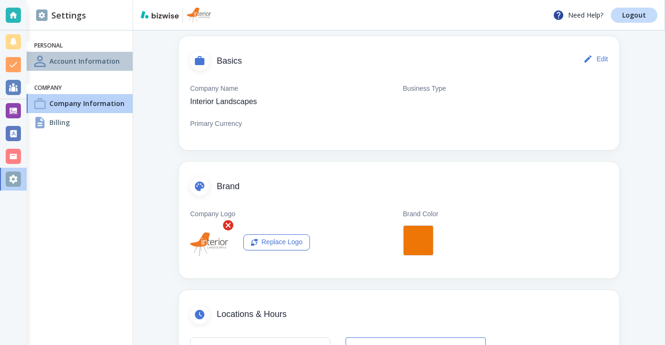
click at [83, 60] on h4 "Account Information" at bounding box center [84, 61] width 70 height 10
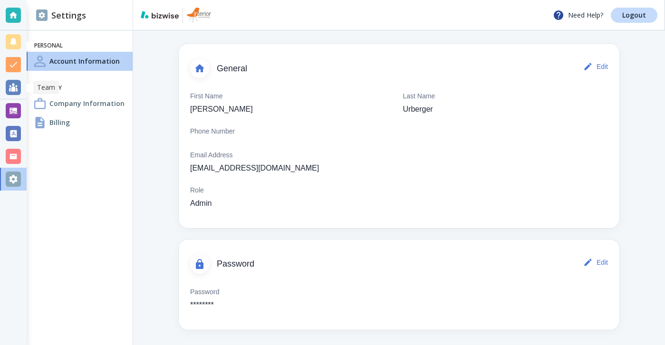
click at [21, 90] on div at bounding box center [13, 87] width 27 height 23
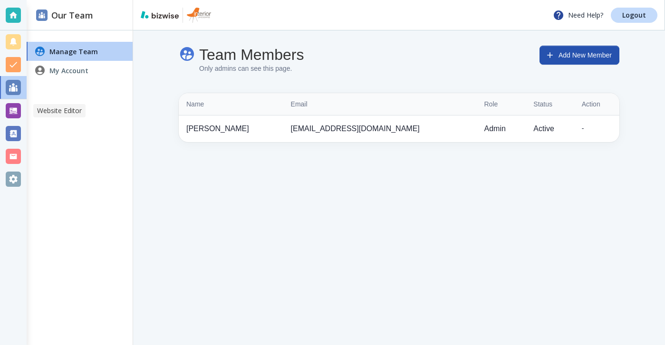
click at [17, 124] on div at bounding box center [13, 133] width 27 height 23
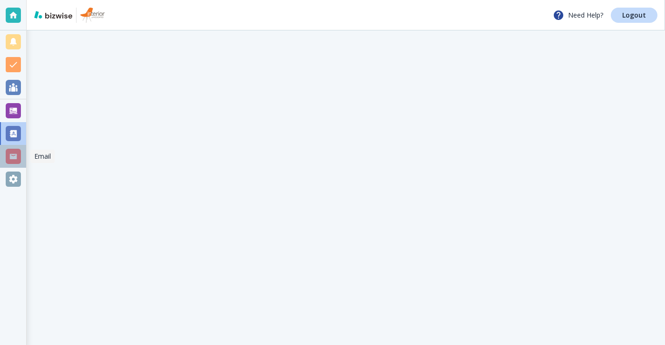
click at [20, 166] on div at bounding box center [13, 156] width 27 height 23
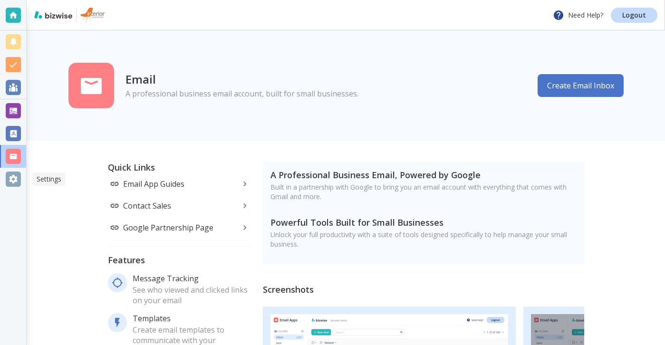
click at [20, 179] on div at bounding box center [13, 179] width 15 height 15
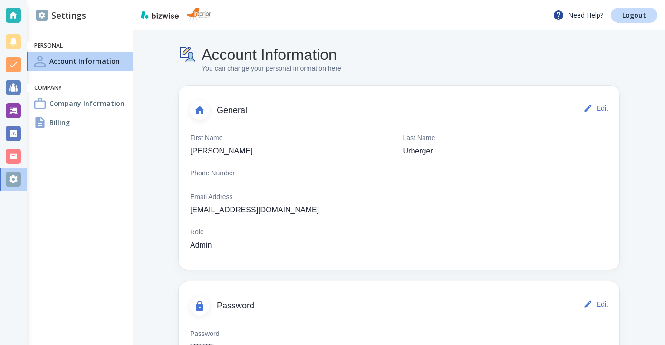
scroll to position [42, 0]
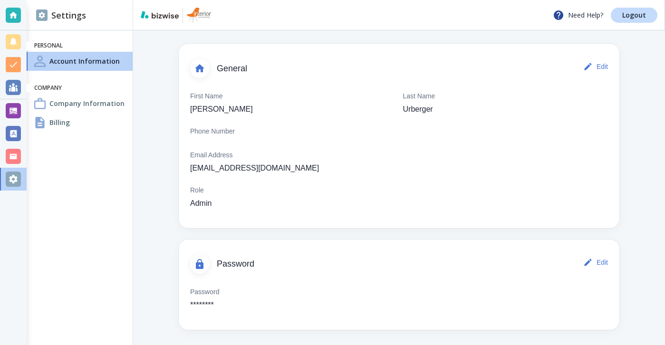
click at [19, 163] on div at bounding box center [13, 156] width 15 height 15
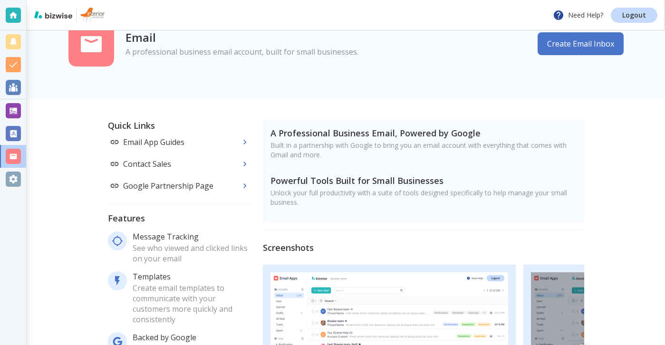
click at [17, 192] on div at bounding box center [13, 172] width 26 height 345
click at [17, 162] on div at bounding box center [13, 156] width 15 height 15
click at [17, 175] on div at bounding box center [13, 179] width 15 height 15
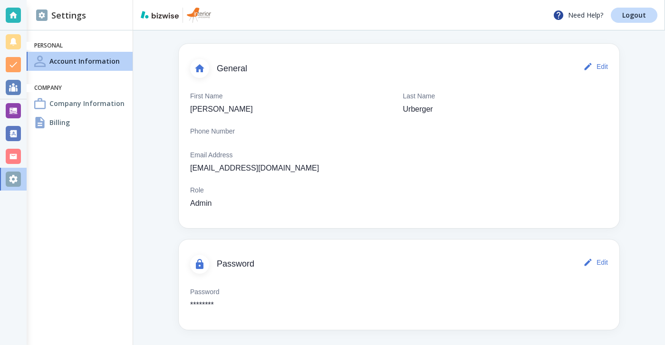
click at [107, 128] on div "Billing" at bounding box center [80, 122] width 106 height 19
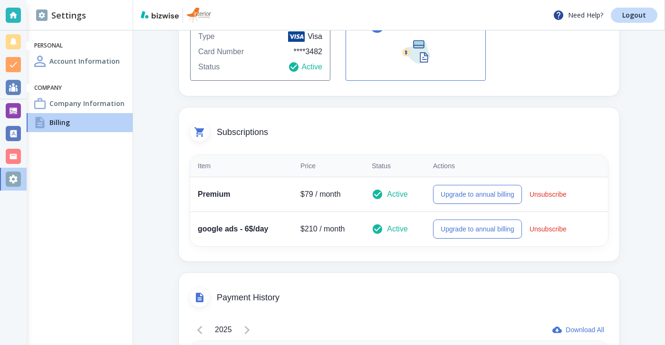
scroll to position [129, 0]
